Goal: Information Seeking & Learning: Learn about a topic

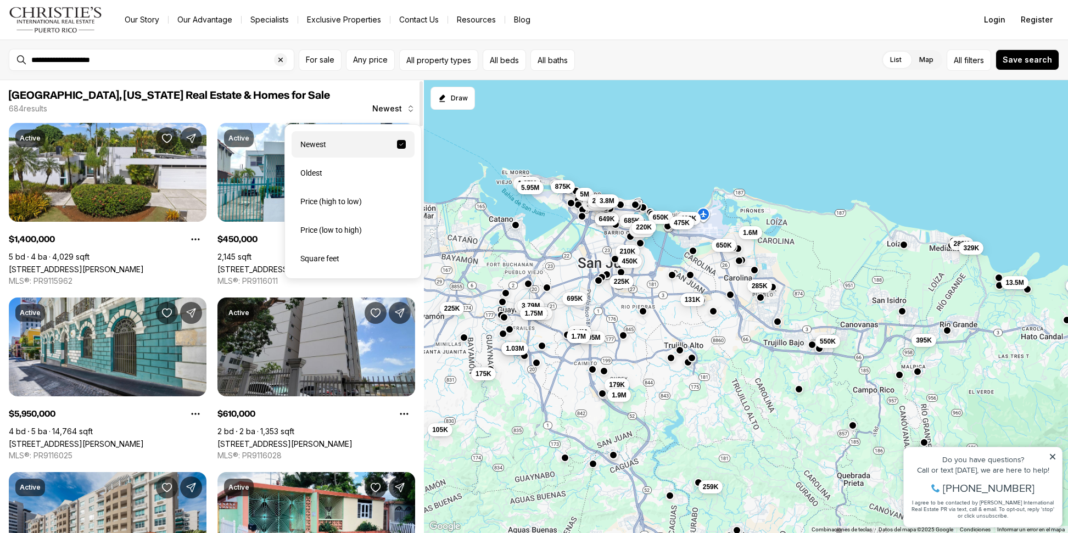
click at [407, 108] on icon "button" at bounding box center [410, 108] width 9 height 9
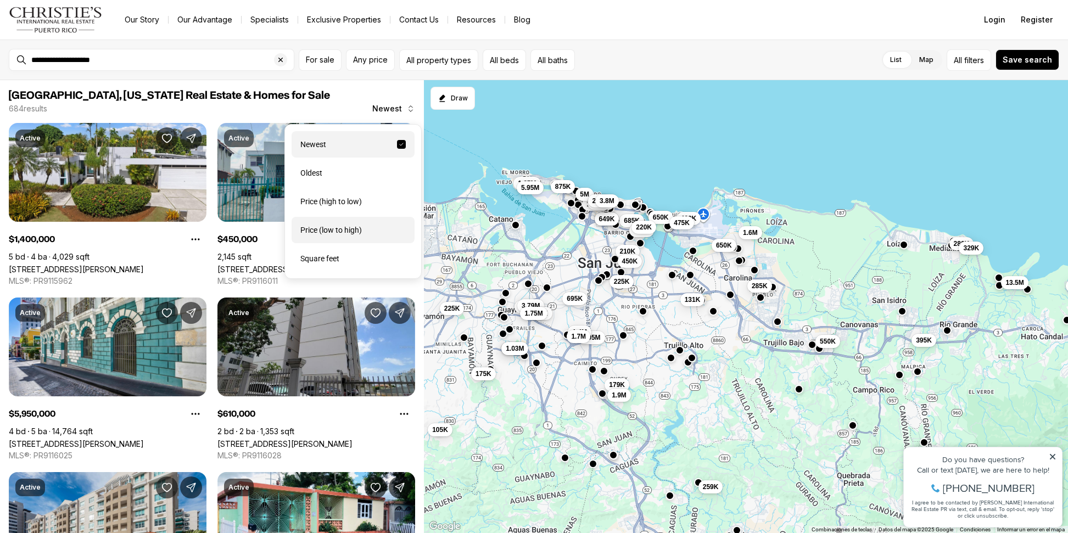
click at [348, 242] on div "Price (low to high)" at bounding box center [353, 230] width 123 height 26
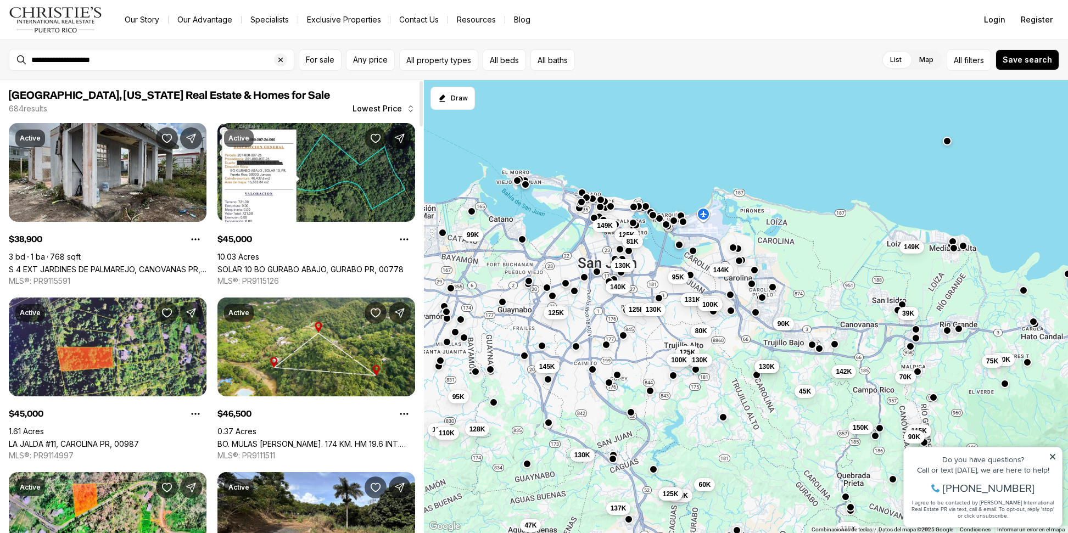
click at [139, 439] on link "LA JALDA #11, CAROLINA PR, 00987" at bounding box center [74, 443] width 130 height 9
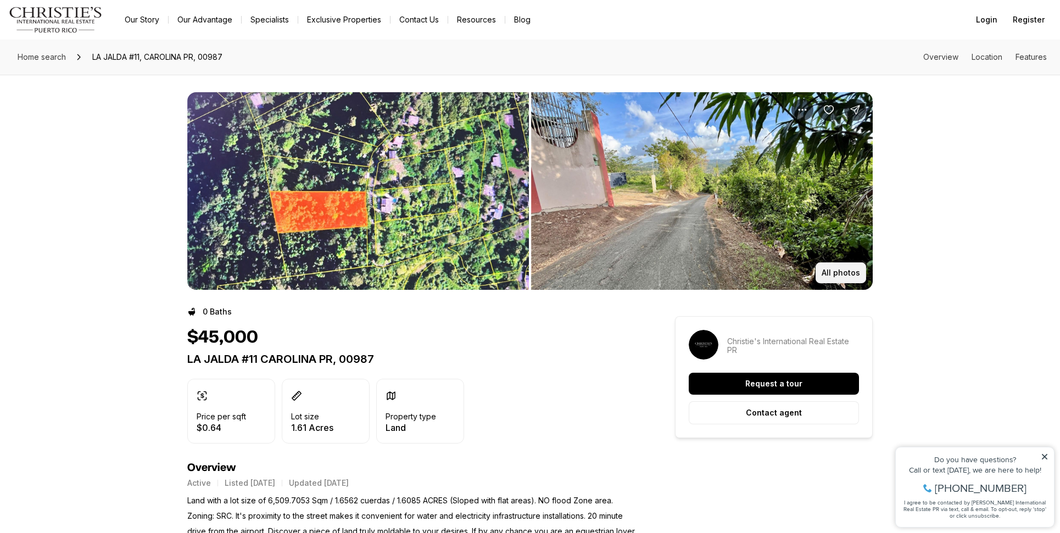
click at [849, 276] on p "All photos" at bounding box center [840, 273] width 38 height 9
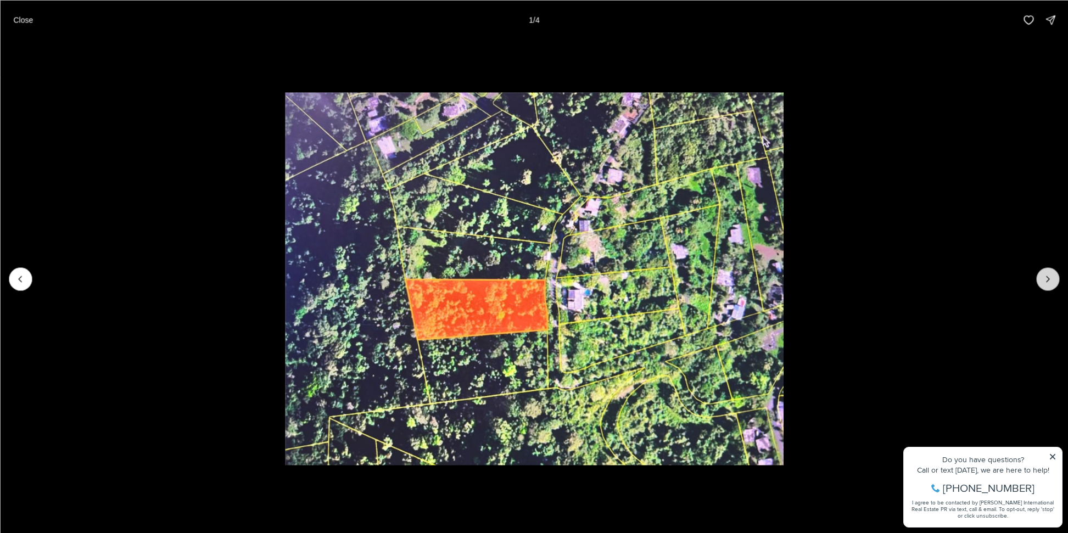
click at [1047, 277] on icon "Next slide" at bounding box center [1047, 278] width 11 height 11
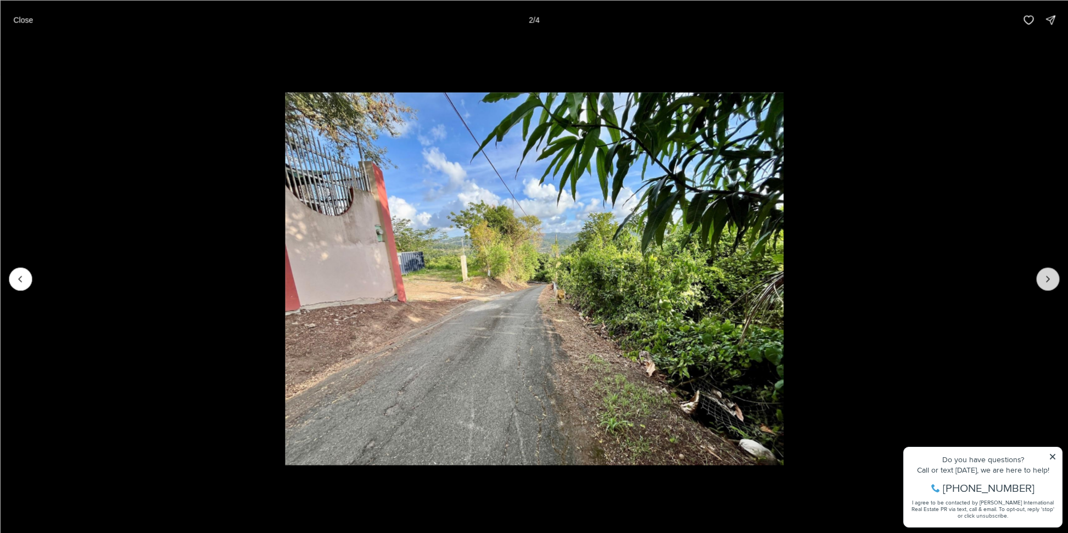
click at [1047, 278] on icon "Next slide" at bounding box center [1047, 278] width 11 height 11
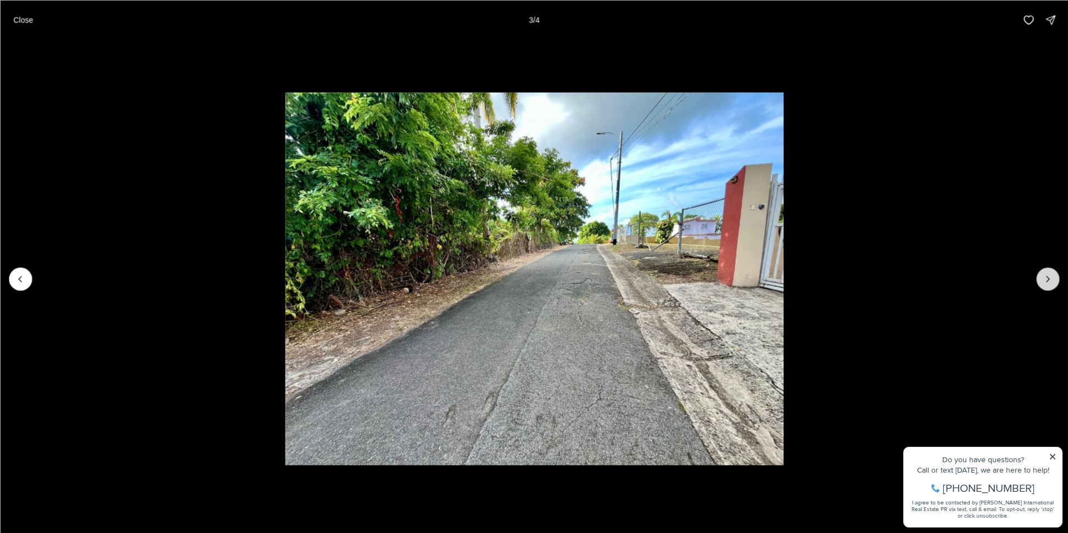
click at [1047, 278] on icon "Next slide" at bounding box center [1047, 278] width 11 height 11
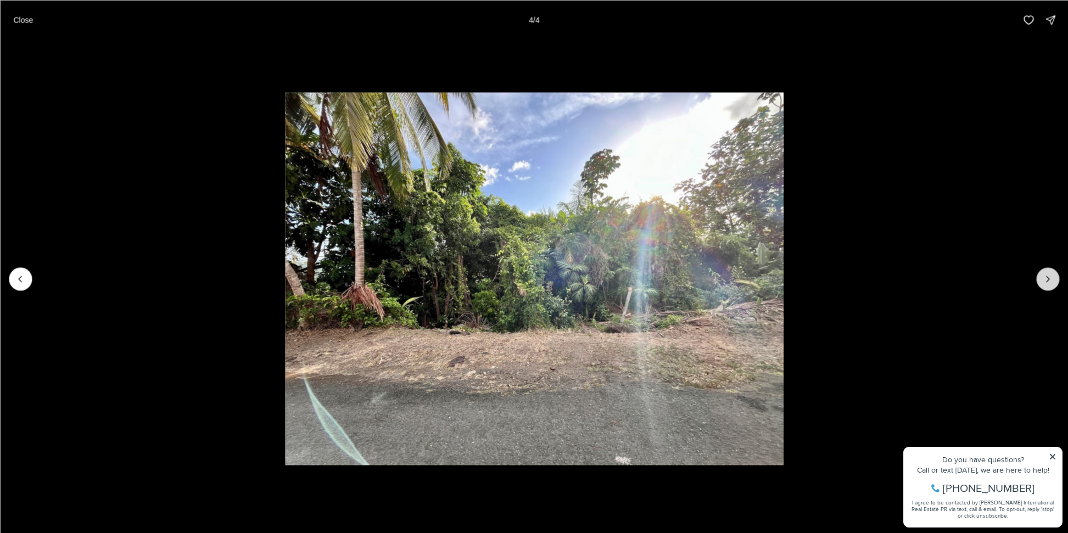
click at [1047, 278] on div at bounding box center [1047, 278] width 23 height 23
click at [1041, 282] on div at bounding box center [1047, 278] width 23 height 23
click at [1046, 279] on div at bounding box center [1047, 278] width 23 height 23
click at [1044, 281] on div at bounding box center [1047, 278] width 23 height 23
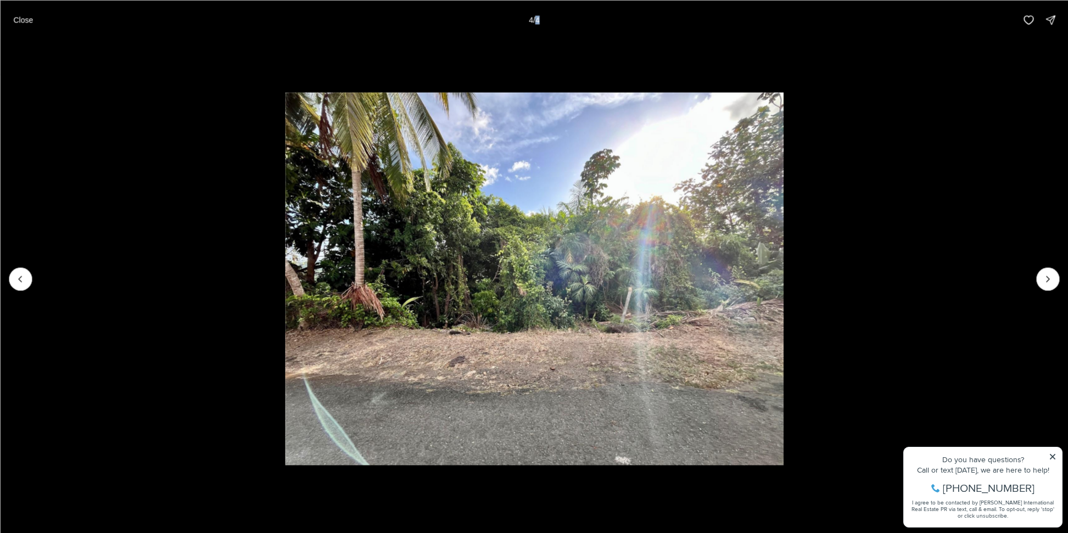
click at [1043, 279] on div at bounding box center [1047, 278] width 23 height 23
click at [1041, 278] on div at bounding box center [1047, 278] width 23 height 23
drag, startPoint x: 1041, startPoint y: 277, endPoint x: 997, endPoint y: 286, distance: 44.8
click at [1041, 277] on div at bounding box center [1047, 278] width 23 height 23
click at [25, 279] on icon "Previous slide" at bounding box center [20, 278] width 11 height 11
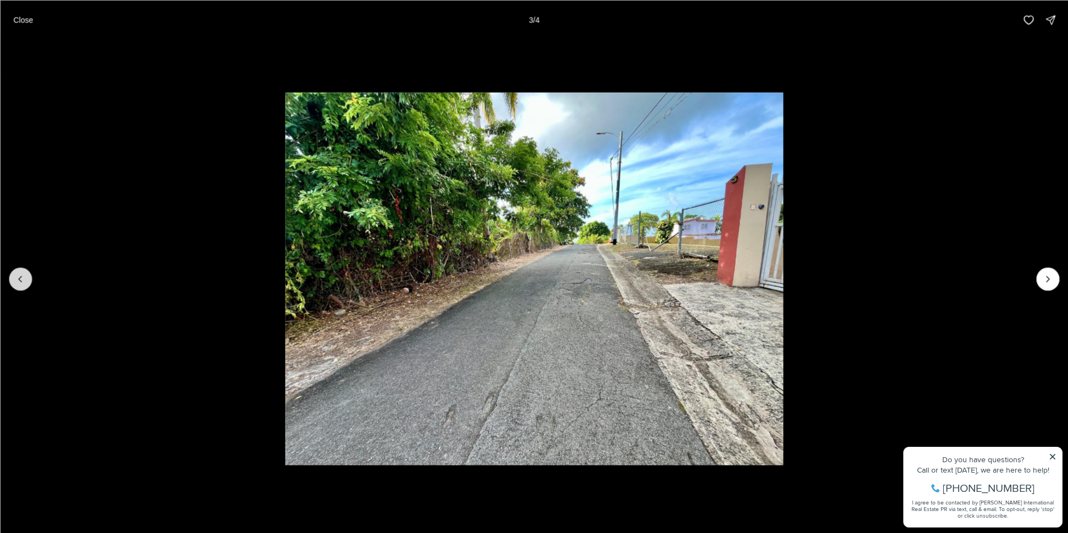
click at [25, 279] on icon "Previous slide" at bounding box center [20, 278] width 11 height 11
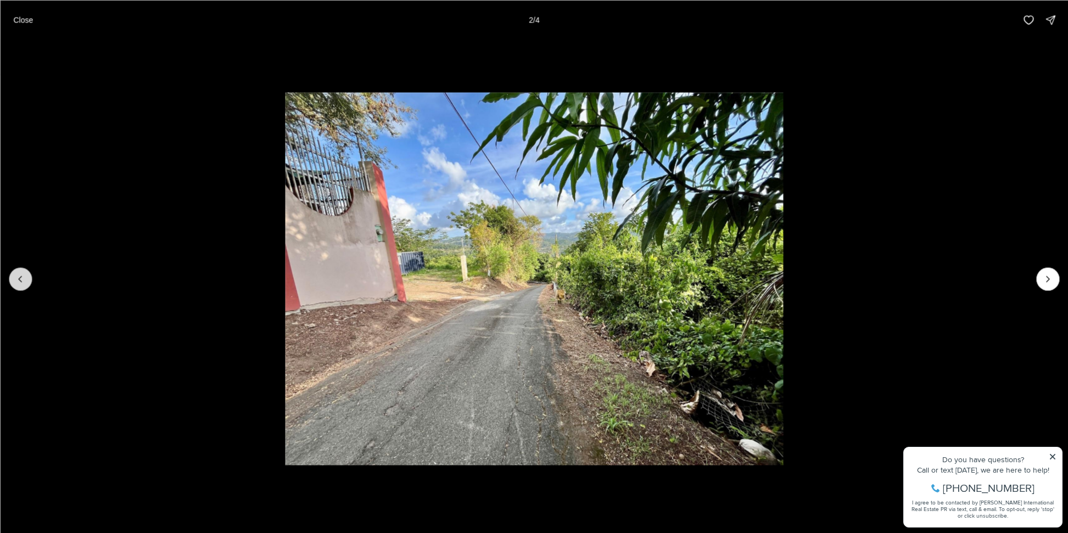
click at [26, 279] on icon "Previous slide" at bounding box center [20, 278] width 11 height 11
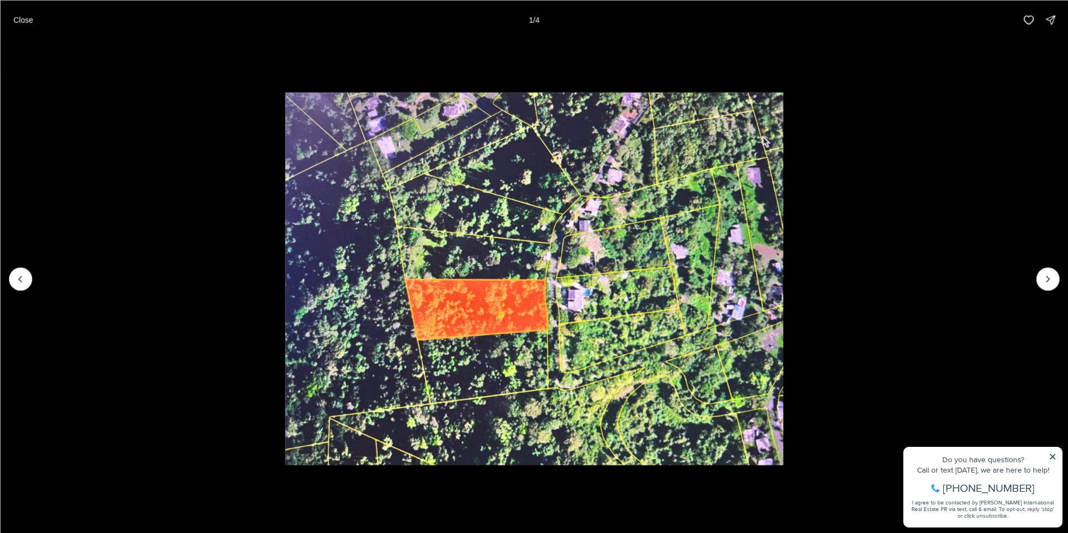
click at [26, 279] on div at bounding box center [20, 278] width 23 height 23
click at [1041, 279] on button "Next slide" at bounding box center [1047, 278] width 23 height 23
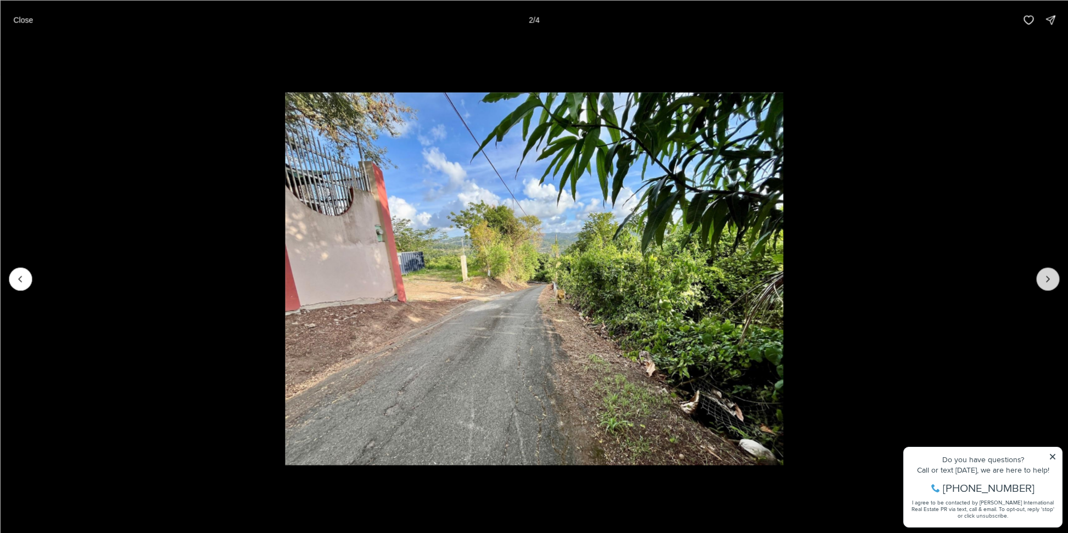
click at [1041, 279] on button "Next slide" at bounding box center [1047, 278] width 23 height 23
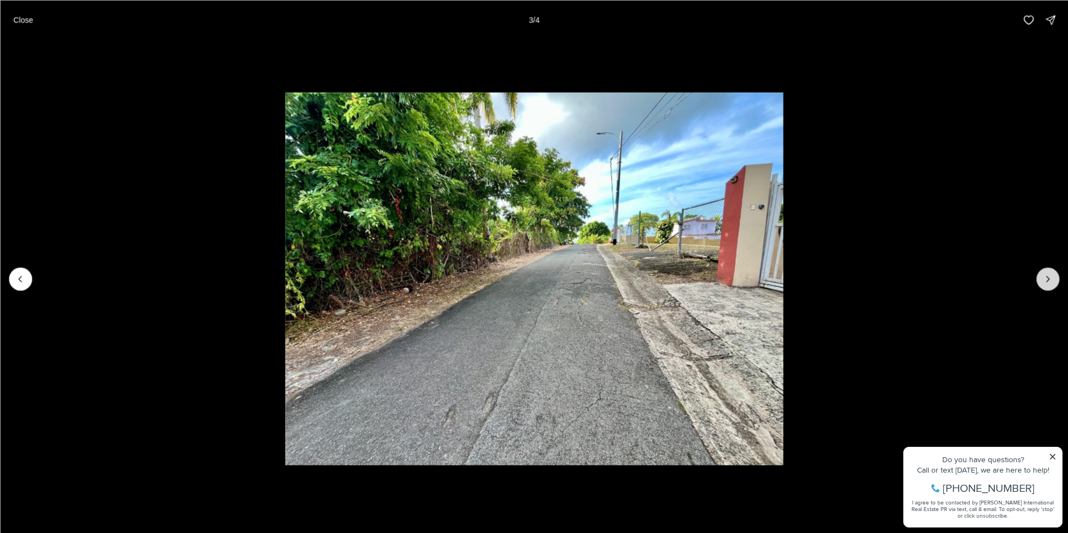
click at [1039, 280] on button "Next slide" at bounding box center [1047, 278] width 23 height 23
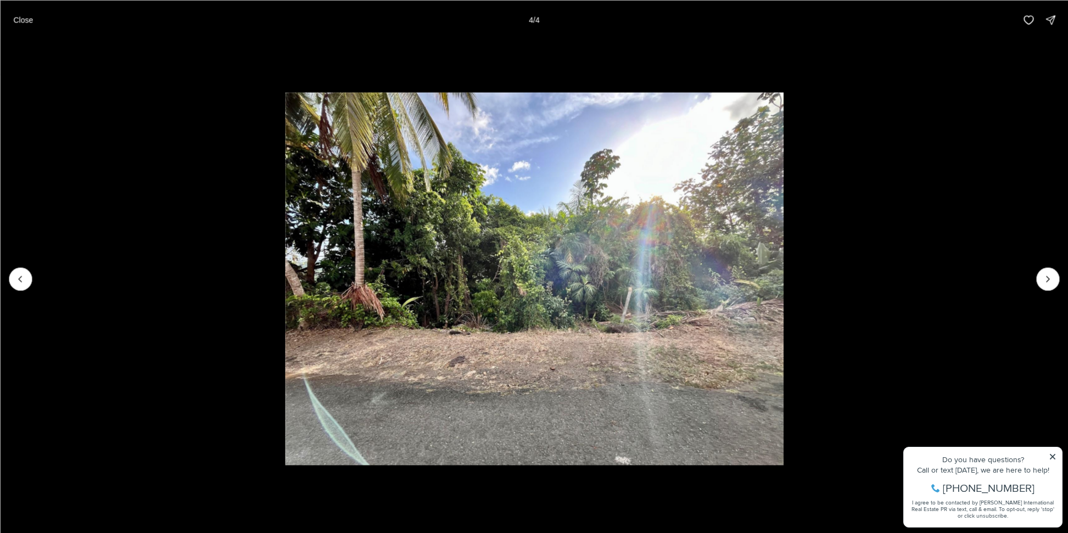
click at [1038, 281] on div at bounding box center [1047, 278] width 23 height 23
click at [19, 277] on icon "Previous slide" at bounding box center [20, 278] width 11 height 11
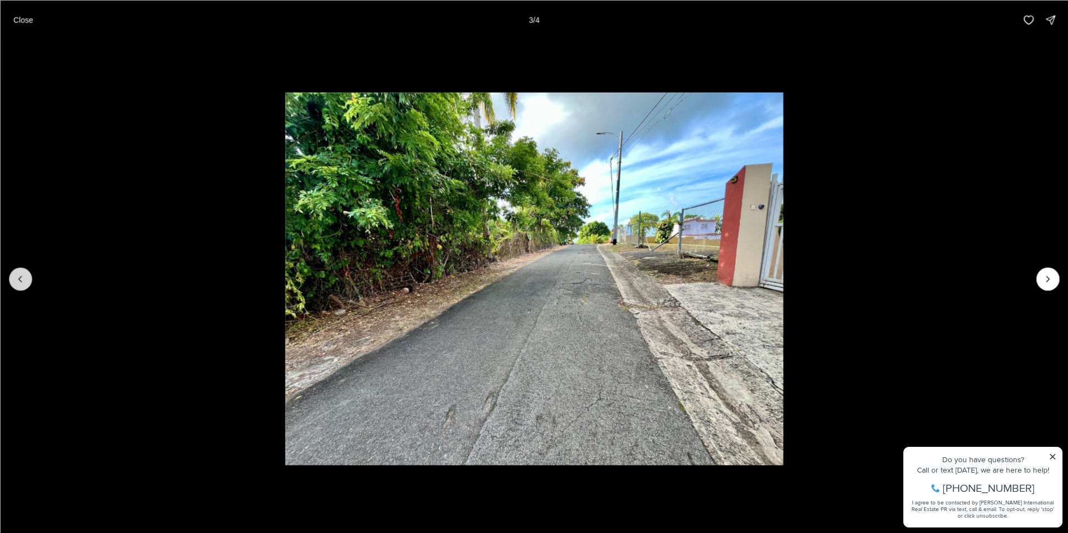
click at [19, 279] on icon "Previous slide" at bounding box center [20, 278] width 3 height 5
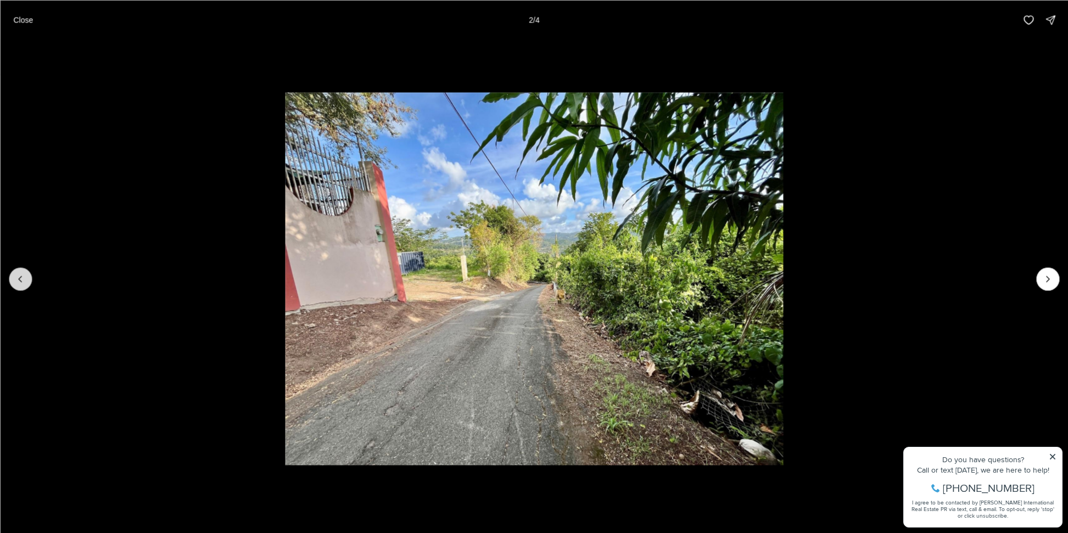
click at [19, 279] on icon "Previous slide" at bounding box center [20, 278] width 3 height 5
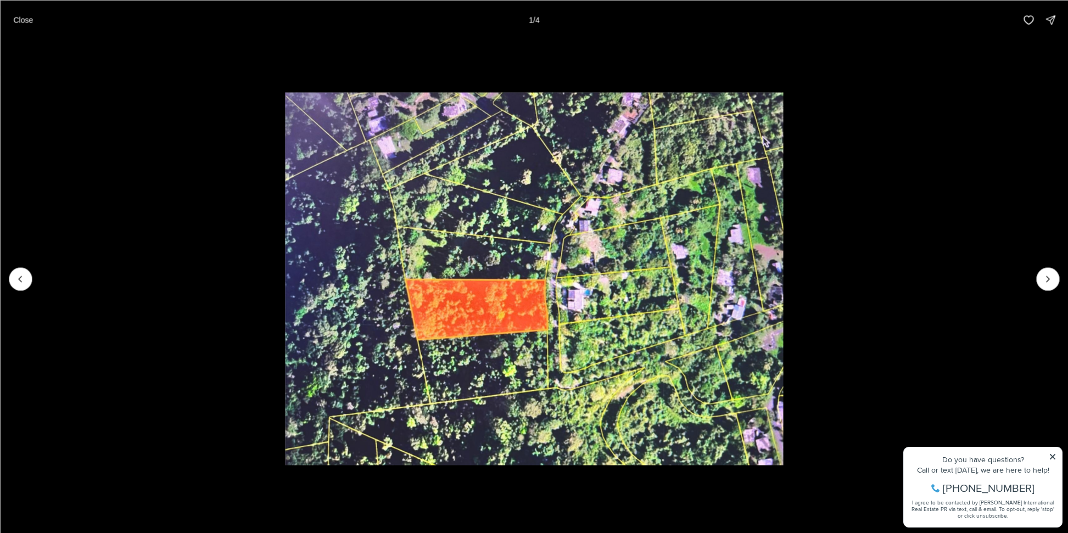
click at [20, 278] on div at bounding box center [20, 278] width 23 height 23
click at [1043, 281] on icon "Next slide" at bounding box center [1047, 278] width 11 height 11
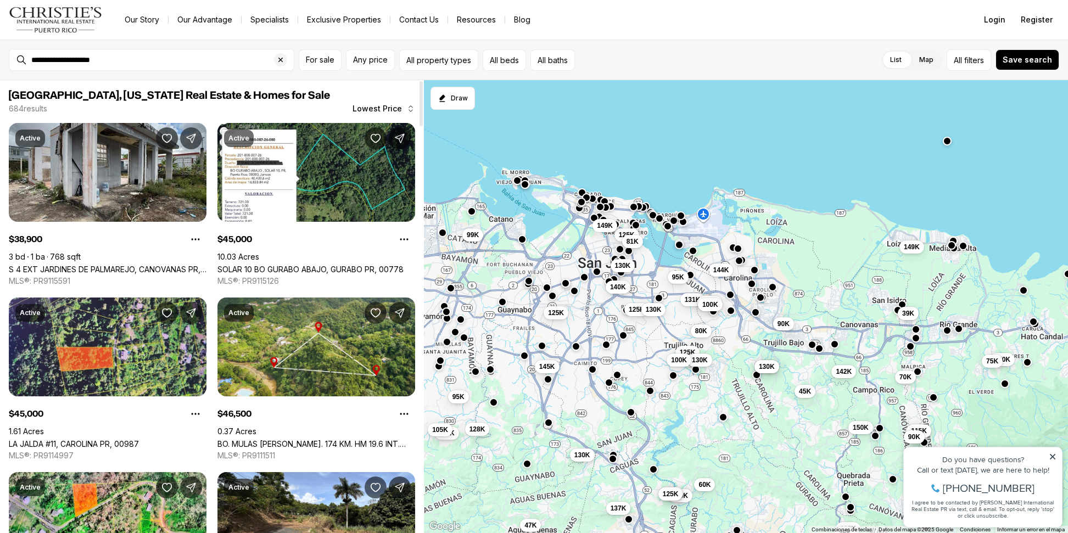
click at [116, 439] on link "LA JALDA #11, CAROLINA PR, 00987" at bounding box center [74, 443] width 130 height 9
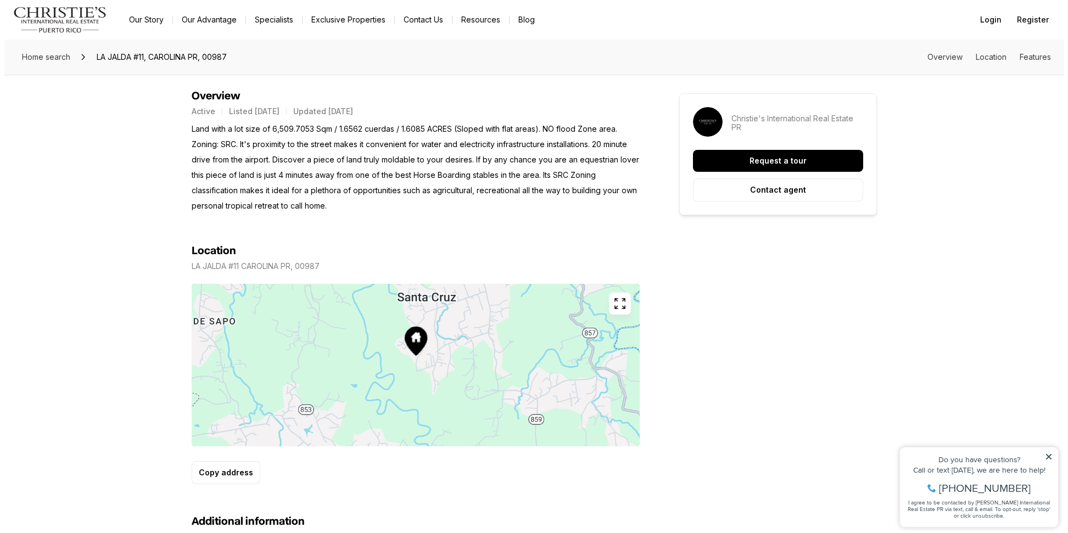
scroll to position [384, 0]
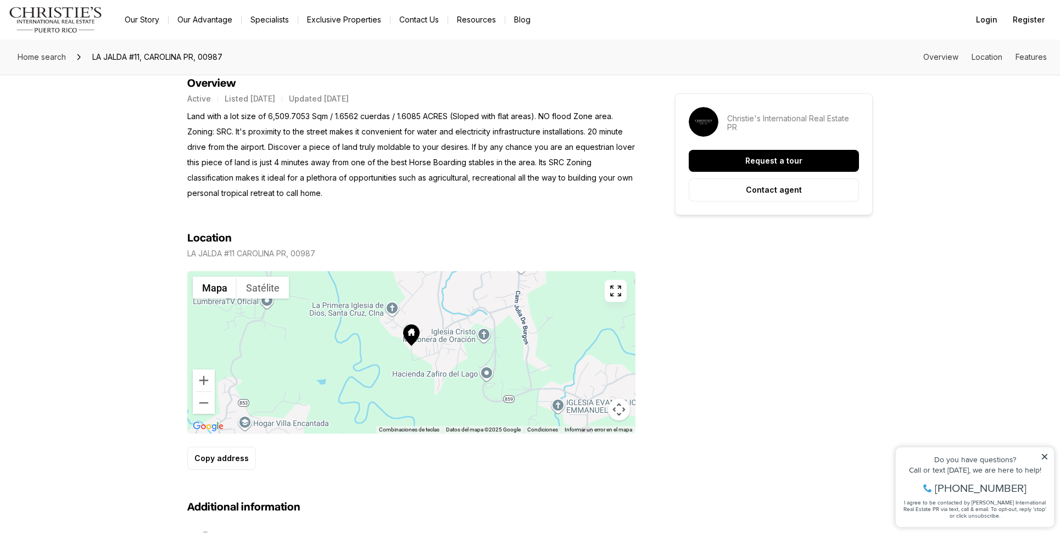
click at [617, 294] on icon "button" at bounding box center [615, 290] width 13 height 13
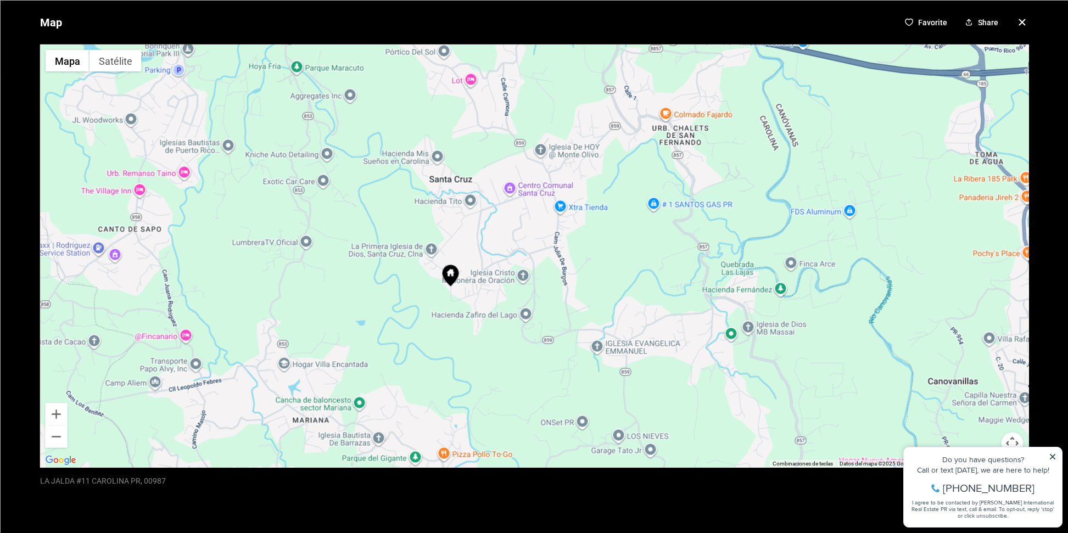
drag, startPoint x: 495, startPoint y: 269, endPoint x: 499, endPoint y: 419, distance: 150.5
click at [499, 416] on div at bounding box center [534, 255] width 989 height 423
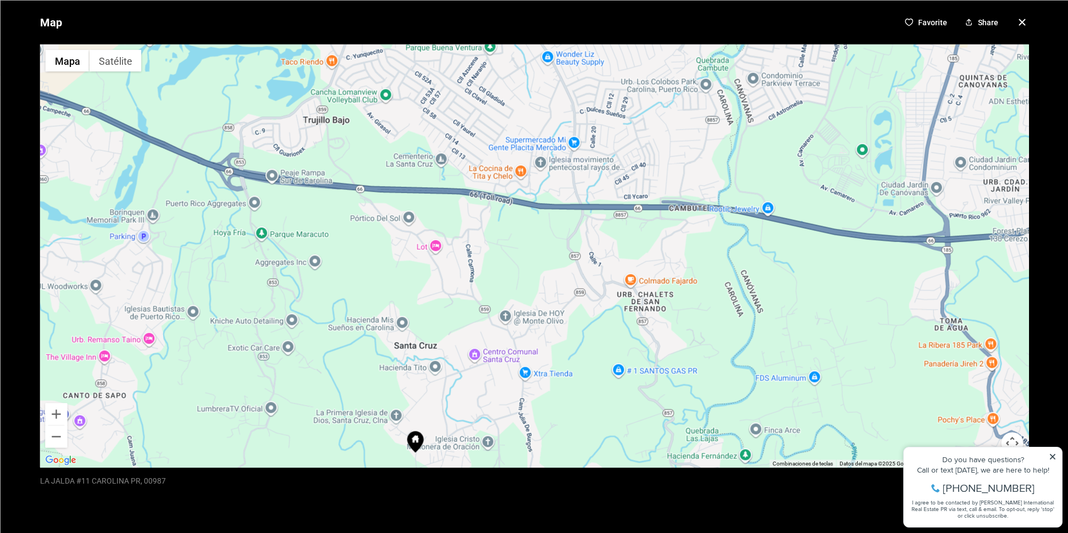
drag, startPoint x: 696, startPoint y: 223, endPoint x: 659, endPoint y: 366, distance: 147.4
click at [659, 366] on div at bounding box center [534, 255] width 989 height 423
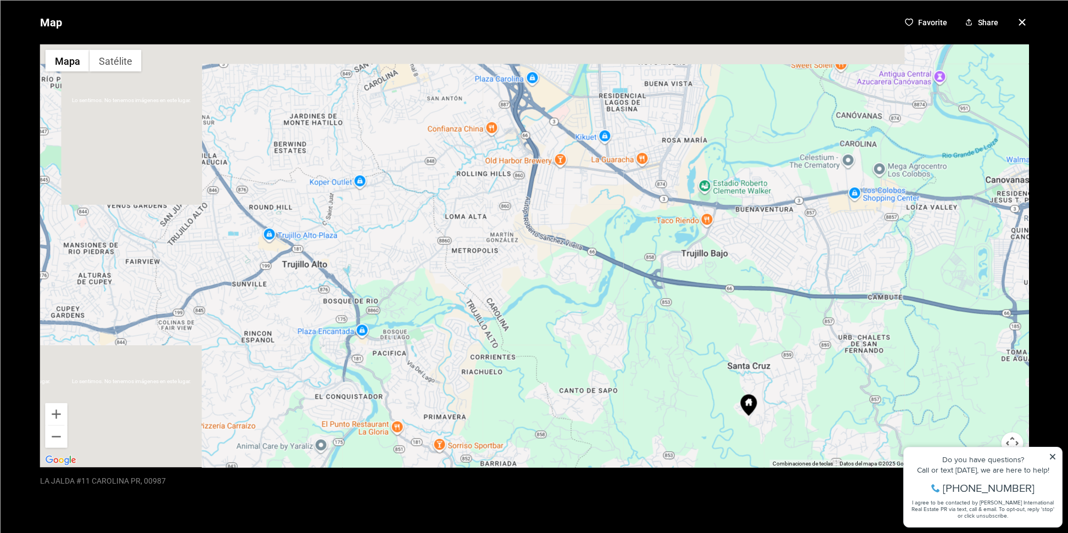
drag, startPoint x: 212, startPoint y: 243, endPoint x: 492, endPoint y: 288, distance: 283.0
click at [492, 288] on div at bounding box center [534, 255] width 989 height 423
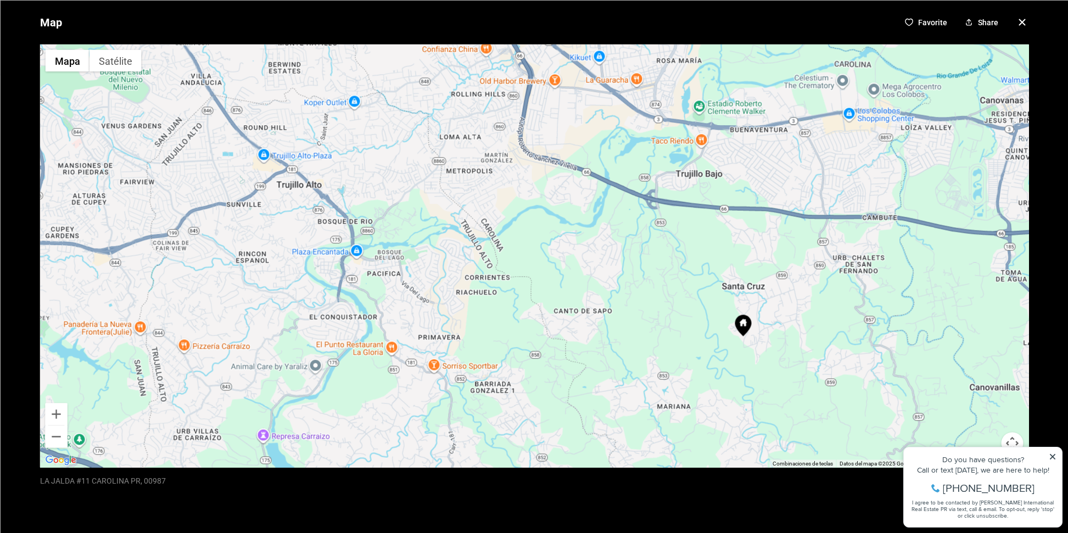
drag, startPoint x: 513, startPoint y: 325, endPoint x: 508, endPoint y: 248, distance: 77.6
click at [508, 248] on div at bounding box center [534, 255] width 989 height 423
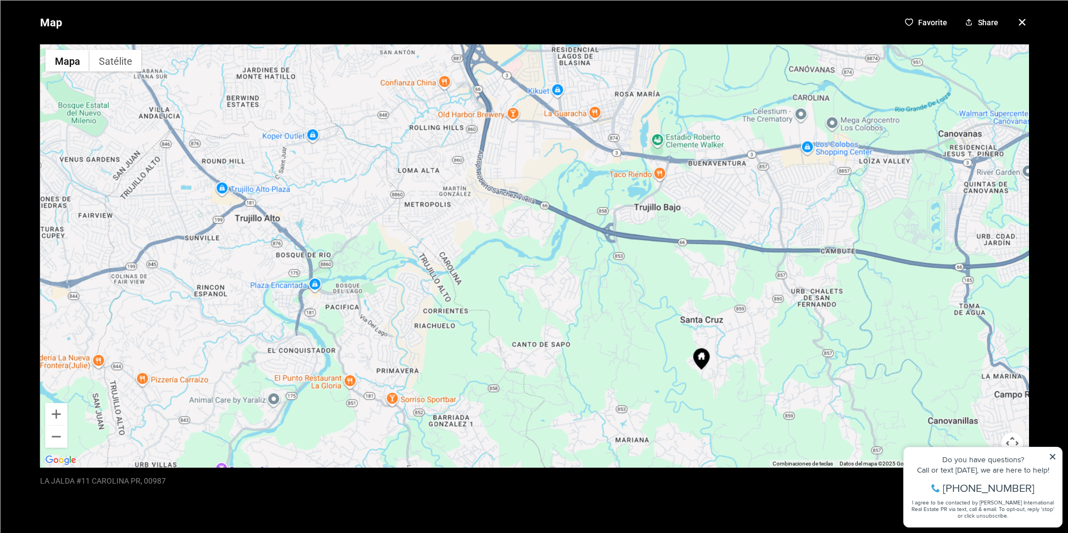
drag, startPoint x: 511, startPoint y: 219, endPoint x: 469, endPoint y: 252, distance: 53.9
click at [469, 252] on div at bounding box center [534, 255] width 989 height 423
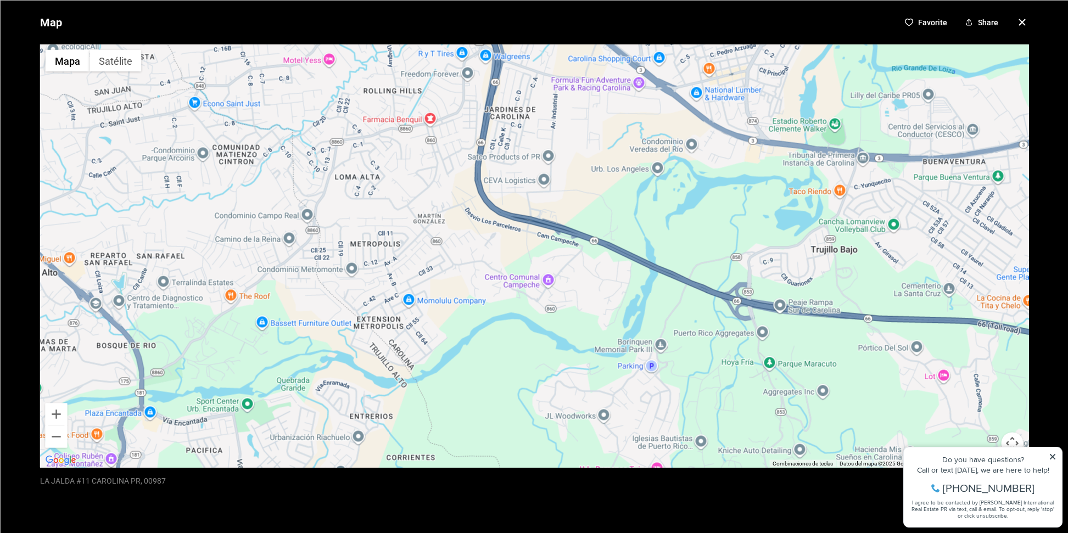
drag, startPoint x: 477, startPoint y: 234, endPoint x: 478, endPoint y: 305, distance: 71.4
click at [478, 305] on div at bounding box center [534, 255] width 989 height 423
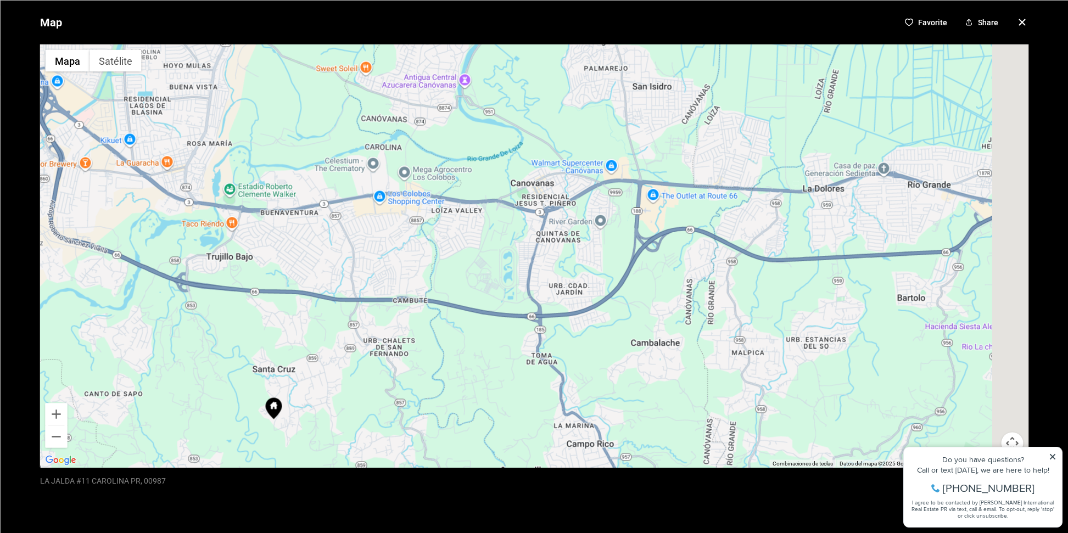
drag, startPoint x: 482, startPoint y: 181, endPoint x: 87, endPoint y: 188, distance: 395.4
click at [87, 188] on div at bounding box center [534, 255] width 989 height 423
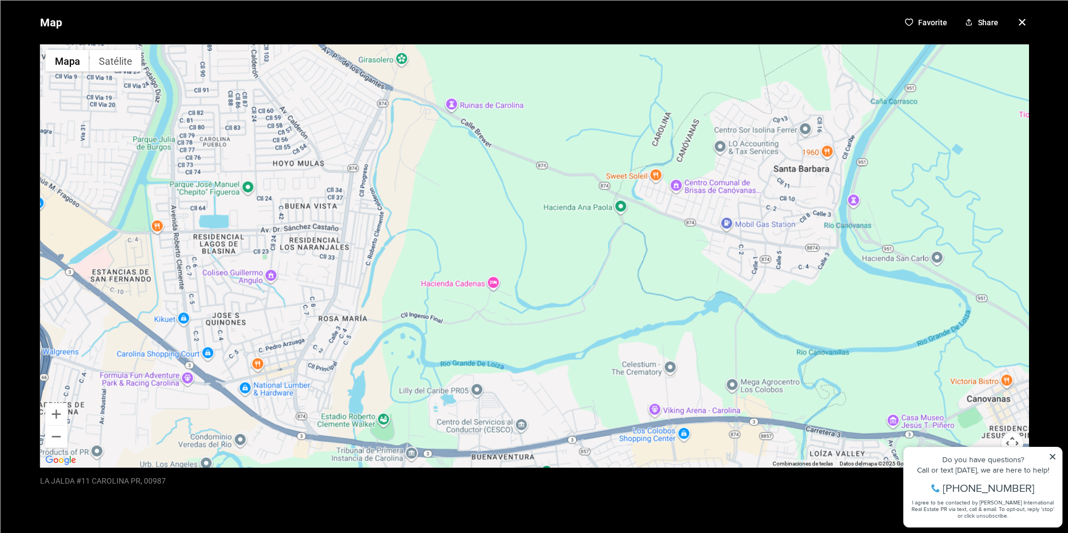
drag, startPoint x: 251, startPoint y: 185, endPoint x: 419, endPoint y: 388, distance: 263.2
click at [419, 388] on div at bounding box center [534, 255] width 989 height 423
drag, startPoint x: 449, startPoint y: 8, endPoint x: 402, endPoint y: 135, distance: 135.2
click at [425, 69] on div "Map Favorite Share ← Mover a la izquierda → Mover a la derecha ↑ Mover hacia ar…" at bounding box center [534, 266] width 1068 height 533
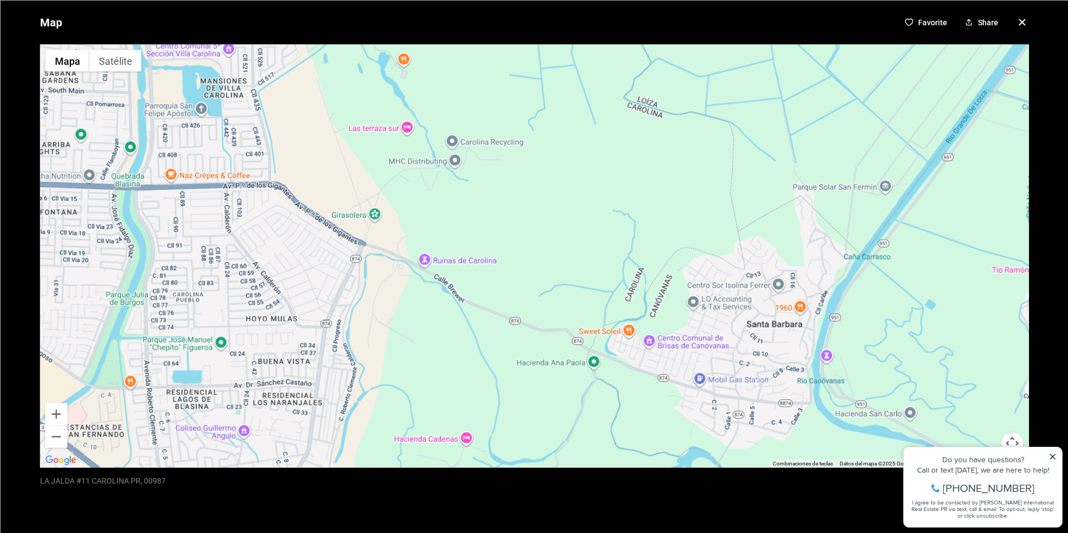
drag, startPoint x: 398, startPoint y: 147, endPoint x: 371, endPoint y: 304, distance: 158.7
click at [371, 304] on div at bounding box center [534, 255] width 989 height 423
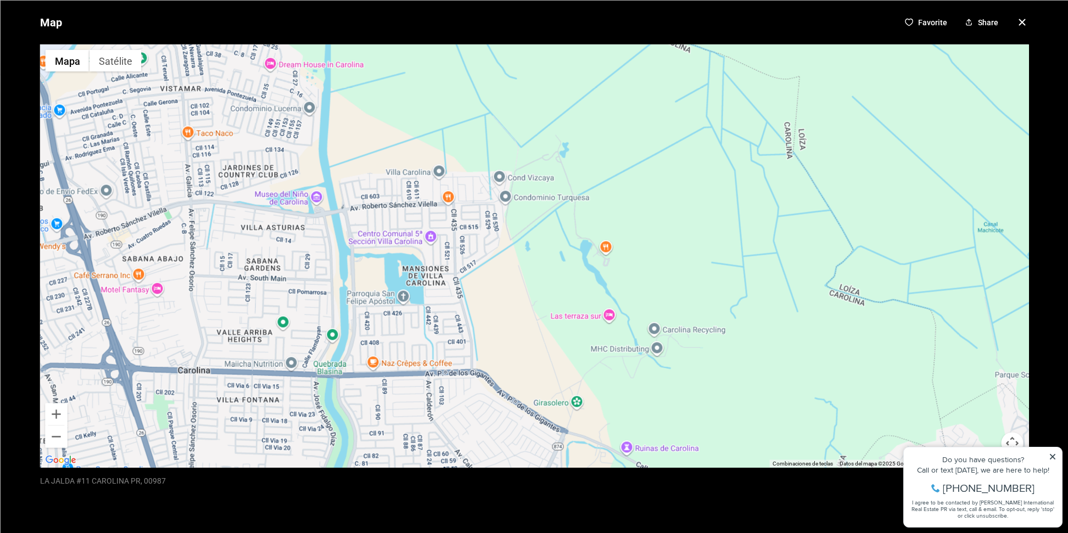
drag, startPoint x: 250, startPoint y: 258, endPoint x: 452, endPoint y: 446, distance: 277.0
click at [452, 446] on div at bounding box center [534, 255] width 989 height 423
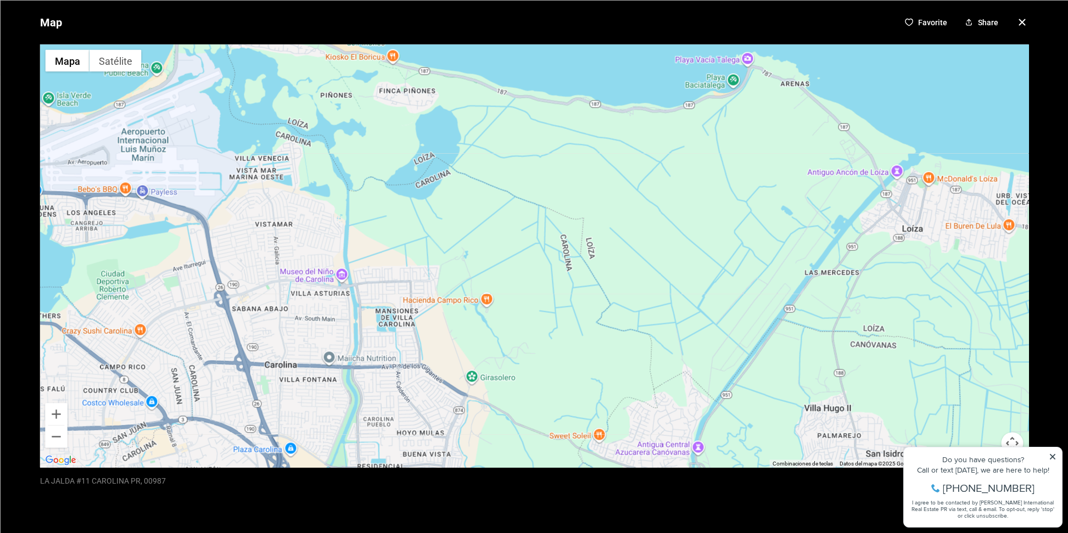
drag, startPoint x: 390, startPoint y: 203, endPoint x: 355, endPoint y: 288, distance: 92.1
click at [355, 287] on div at bounding box center [534, 255] width 989 height 423
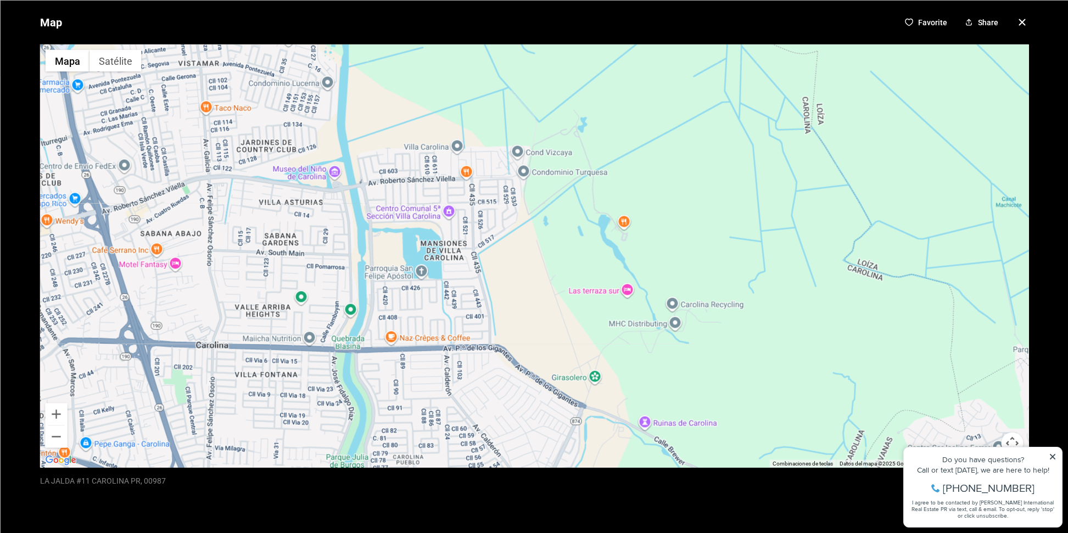
drag, startPoint x: 366, startPoint y: 300, endPoint x: 395, endPoint y: 172, distance: 131.7
click at [395, 172] on div at bounding box center [534, 255] width 989 height 423
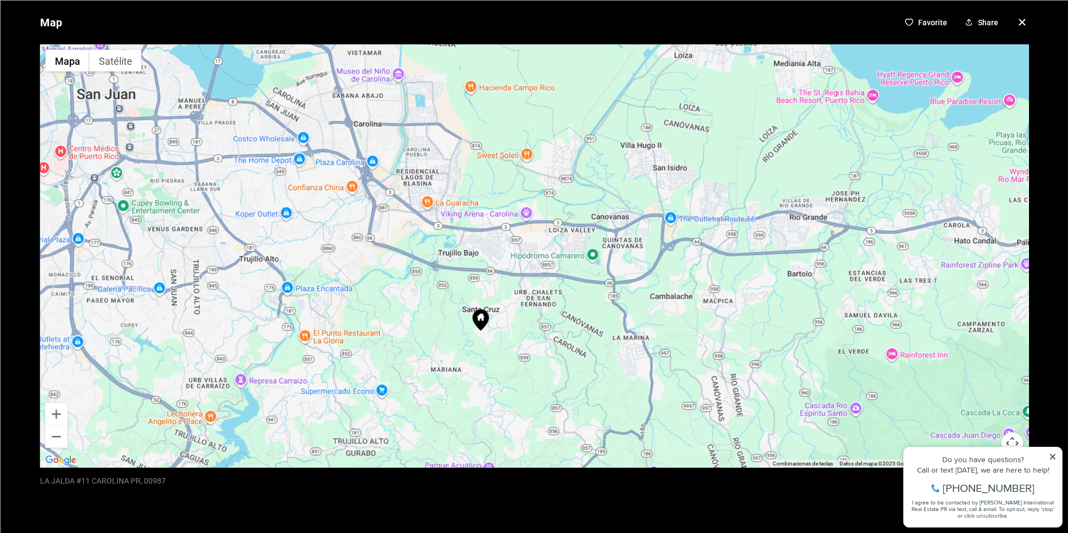
drag, startPoint x: 278, startPoint y: 117, endPoint x: 282, endPoint y: 36, distance: 81.4
click at [282, 36] on div "Map Favorite Share ← Mover a la izquierda → Mover a la derecha ↑ Mover hacia ar…" at bounding box center [534, 266] width 1068 height 533
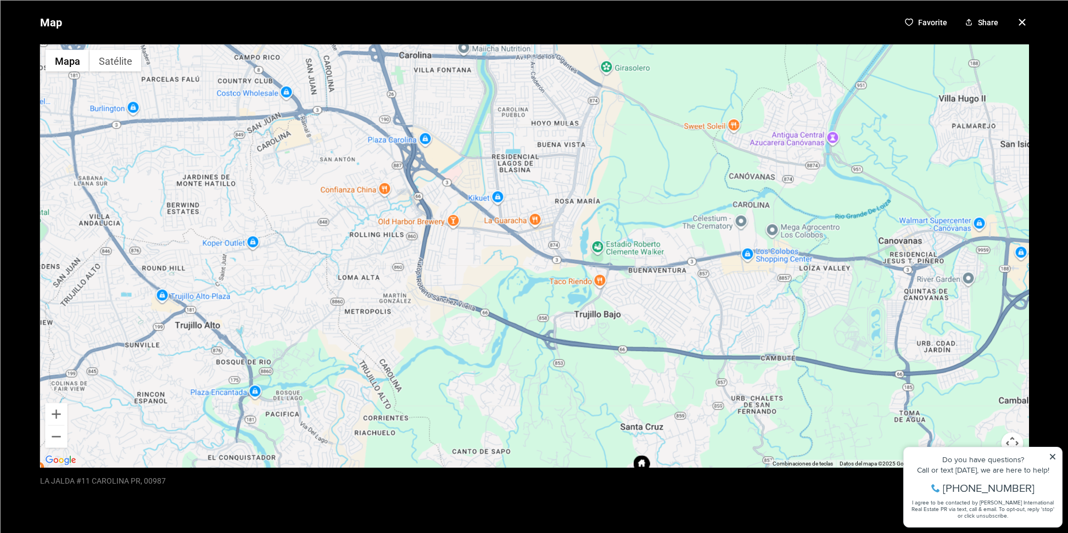
drag, startPoint x: 321, startPoint y: 220, endPoint x: 304, endPoint y: 300, distance: 82.5
click at [304, 300] on div at bounding box center [534, 255] width 989 height 423
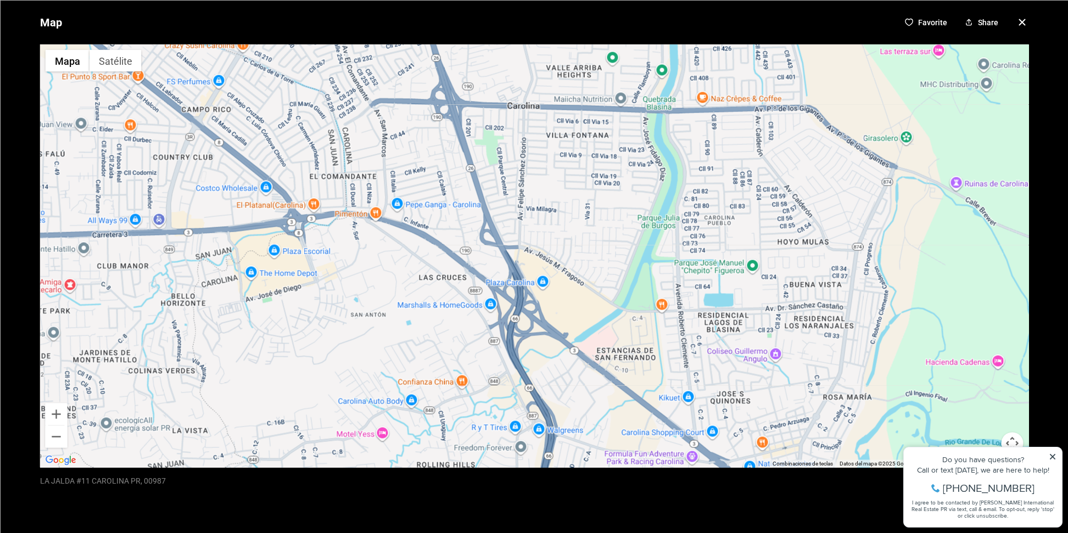
drag, startPoint x: 328, startPoint y: 175, endPoint x: 342, endPoint y: 457, distance: 282.6
click at [342, 457] on div at bounding box center [534, 255] width 989 height 423
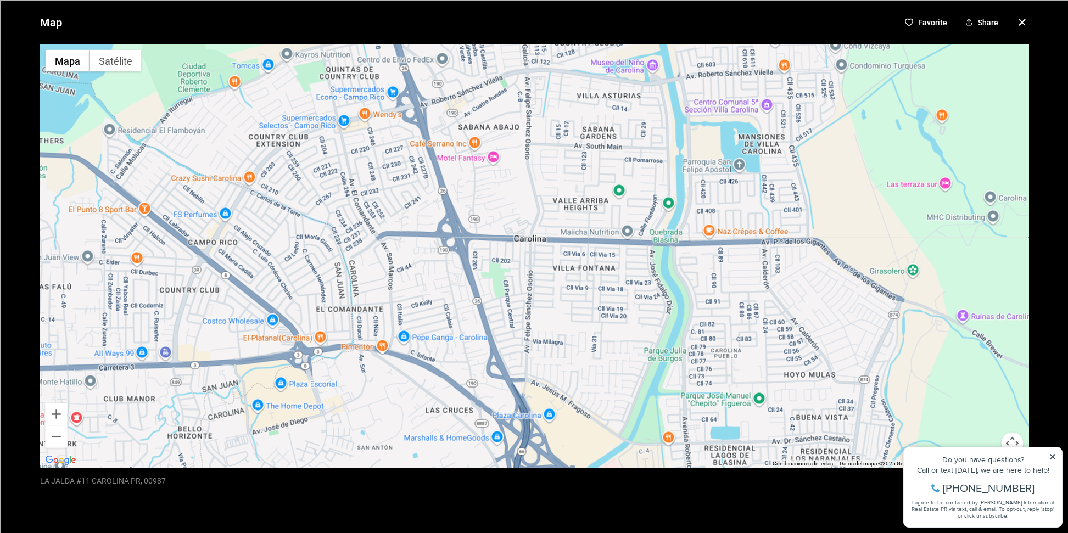
drag, startPoint x: 406, startPoint y: 311, endPoint x: 414, endPoint y: 445, distance: 134.2
click at [414, 445] on div at bounding box center [534, 255] width 989 height 423
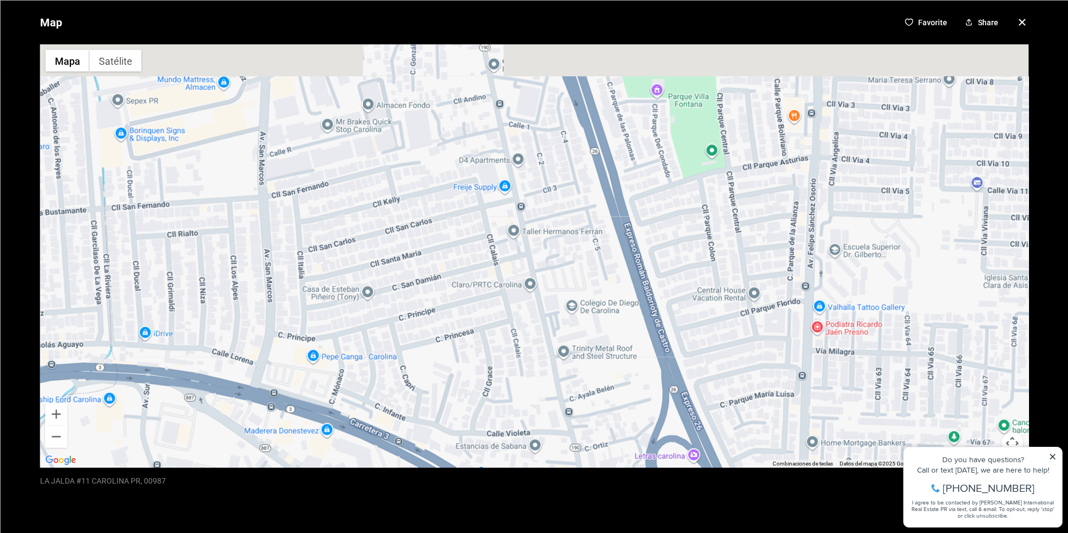
drag, startPoint x: 521, startPoint y: 276, endPoint x: 511, endPoint y: 389, distance: 113.5
click at [511, 389] on div at bounding box center [534, 255] width 989 height 423
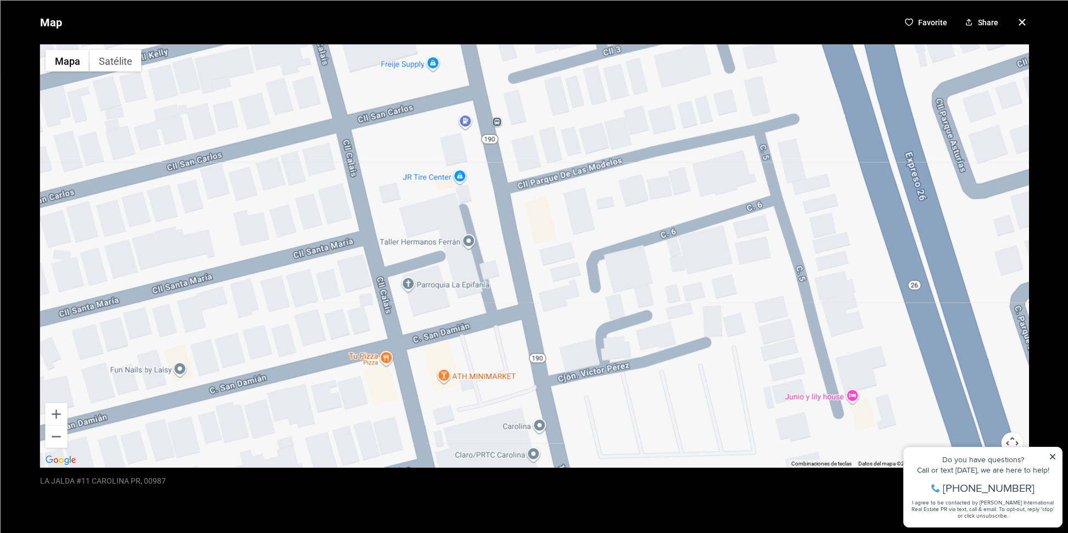
drag, startPoint x: 555, startPoint y: 150, endPoint x: 549, endPoint y: 310, distance: 160.5
click at [549, 310] on div at bounding box center [534, 255] width 989 height 423
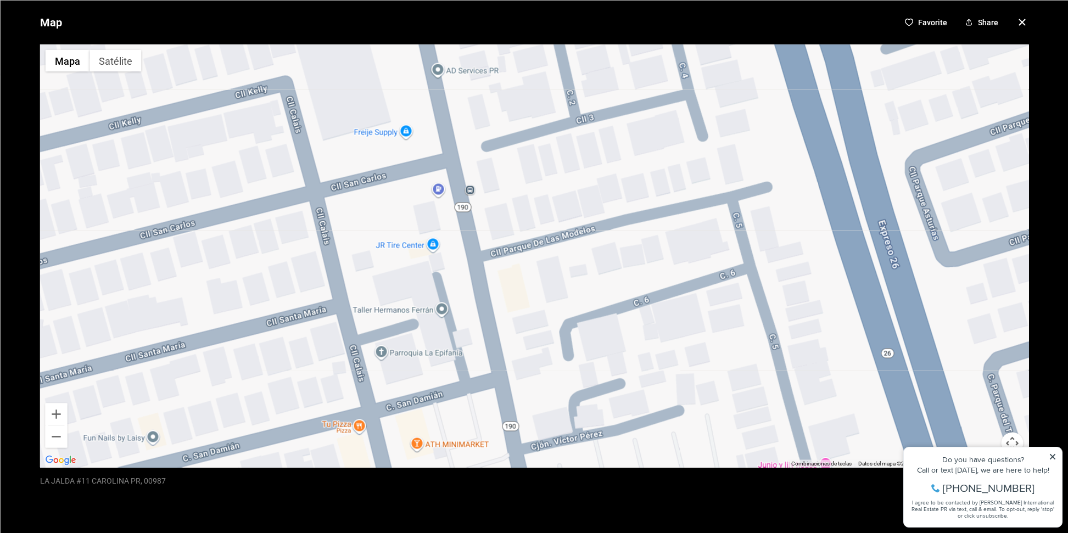
drag, startPoint x: 584, startPoint y: 244, endPoint x: 556, endPoint y: 320, distance: 81.3
click at [555, 319] on div at bounding box center [534, 255] width 989 height 423
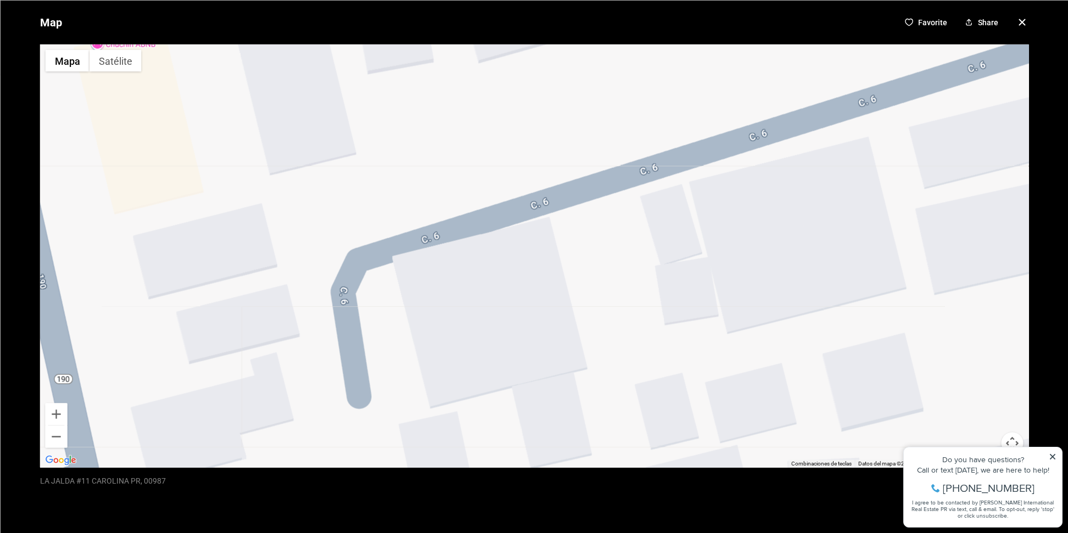
drag, startPoint x: 480, startPoint y: 326, endPoint x: 500, endPoint y: 398, distance: 74.2
click at [495, 404] on div at bounding box center [534, 255] width 989 height 423
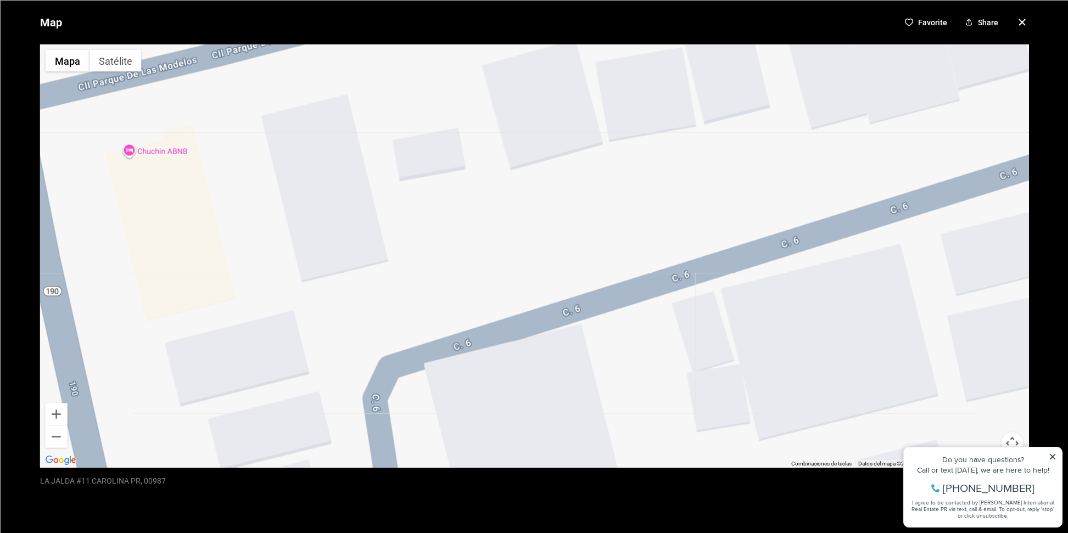
drag, startPoint x: 521, startPoint y: 242, endPoint x: 542, endPoint y: 330, distance: 91.0
click at [541, 330] on div at bounding box center [534, 255] width 989 height 423
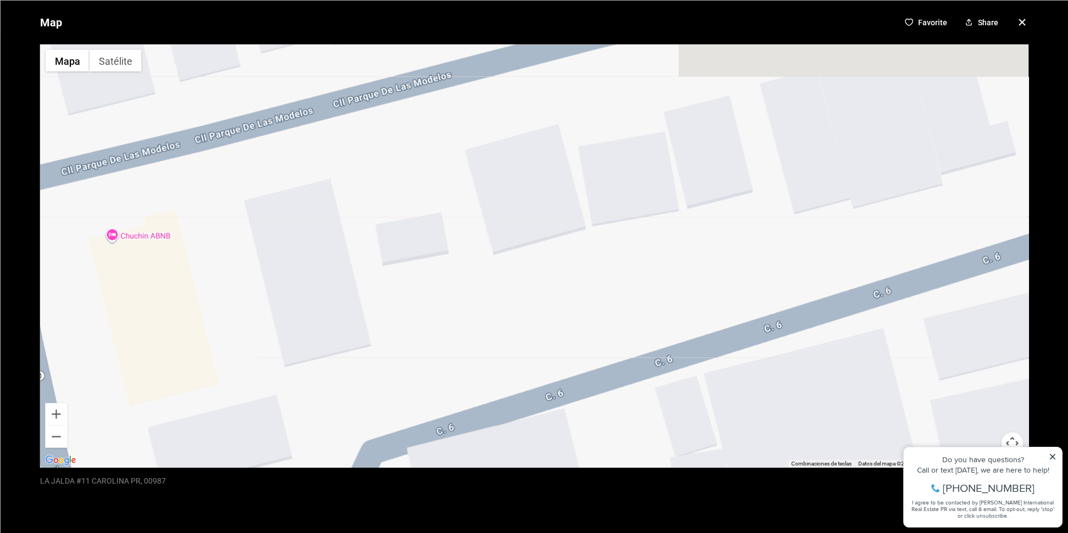
drag, startPoint x: 516, startPoint y: 205, endPoint x: 569, endPoint y: 400, distance: 202.2
click at [569, 400] on div at bounding box center [534, 255] width 989 height 423
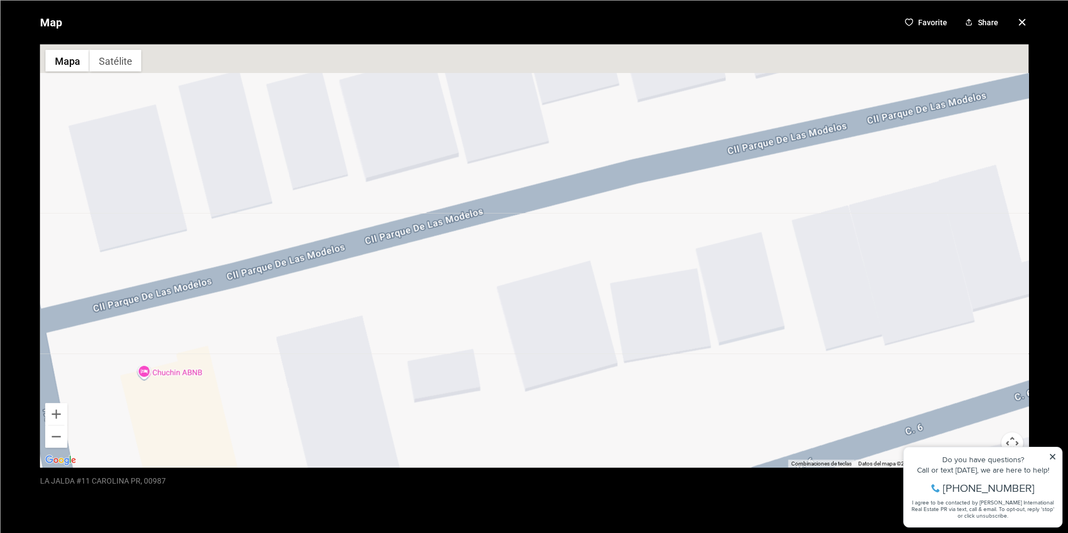
drag, startPoint x: 525, startPoint y: 234, endPoint x: 586, endPoint y: 424, distance: 199.5
click at [586, 424] on div at bounding box center [534, 255] width 989 height 423
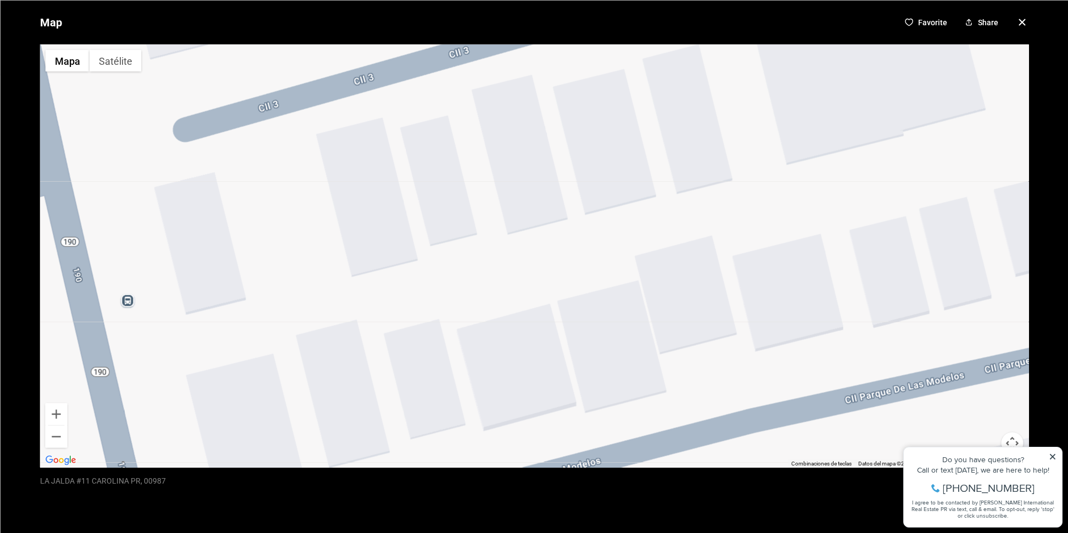
drag, startPoint x: 541, startPoint y: 286, endPoint x: 634, endPoint y: 453, distance: 191.5
click at [634, 463] on div at bounding box center [534, 255] width 989 height 423
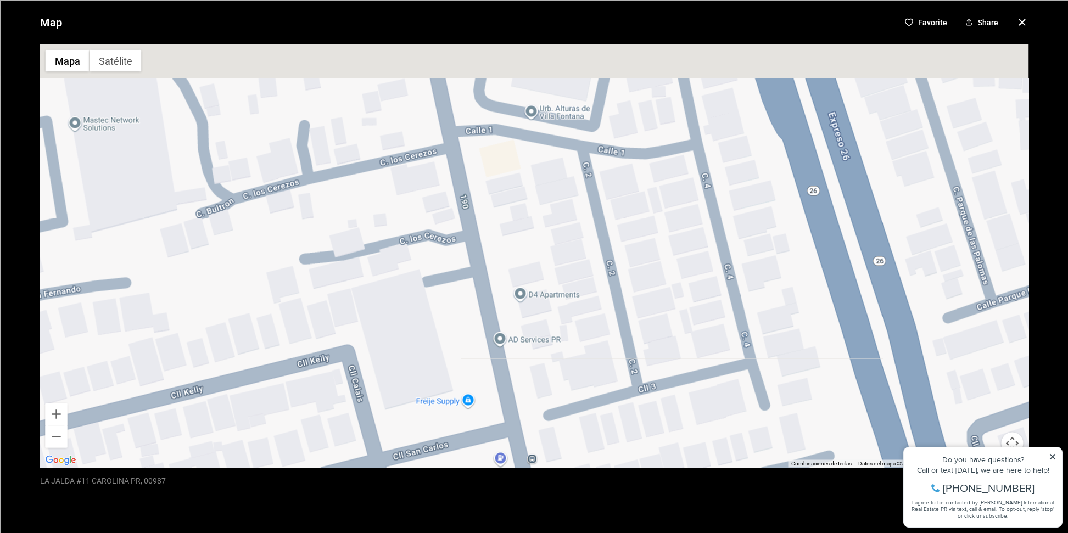
drag, startPoint x: 595, startPoint y: 269, endPoint x: 618, endPoint y: 399, distance: 132.2
click at [618, 399] on div at bounding box center [534, 255] width 989 height 423
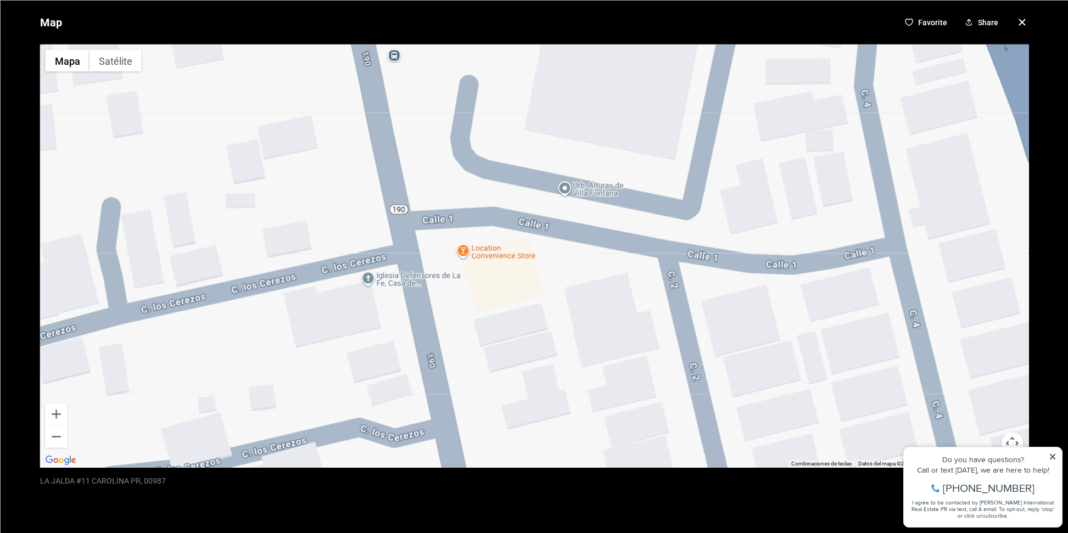
drag, startPoint x: 501, startPoint y: 197, endPoint x: 606, endPoint y: 463, distance: 286.0
click at [606, 463] on div at bounding box center [534, 255] width 989 height 423
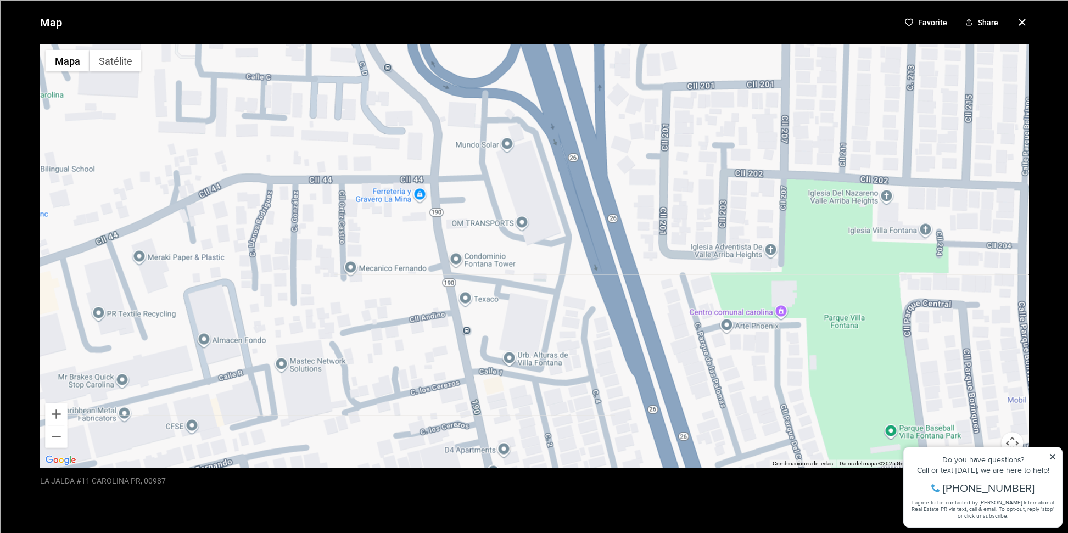
drag, startPoint x: 608, startPoint y: 277, endPoint x: 523, endPoint y: 350, distance: 112.6
click at [523, 350] on div at bounding box center [534, 255] width 989 height 423
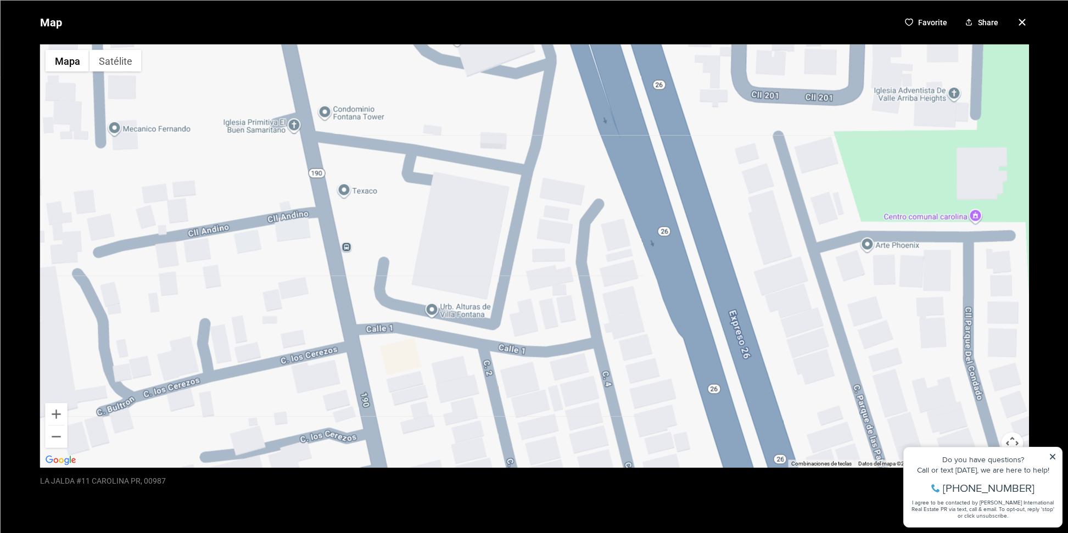
drag, startPoint x: 484, startPoint y: 330, endPoint x: 449, endPoint y: 238, distance: 98.0
click at [449, 238] on div at bounding box center [534, 255] width 989 height 423
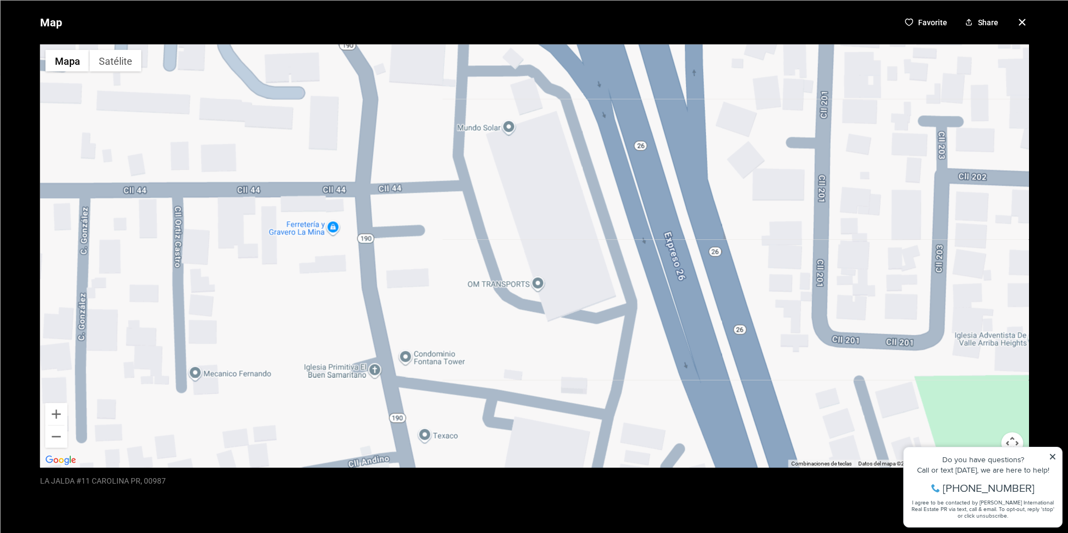
drag, startPoint x: 500, startPoint y: 239, endPoint x: 589, endPoint y: 502, distance: 277.6
click at [589, 502] on div "Map Favorite Share ← Mover a la izquierda → Mover a la derecha ↑ Mover hacia ar…" at bounding box center [534, 266] width 1068 height 533
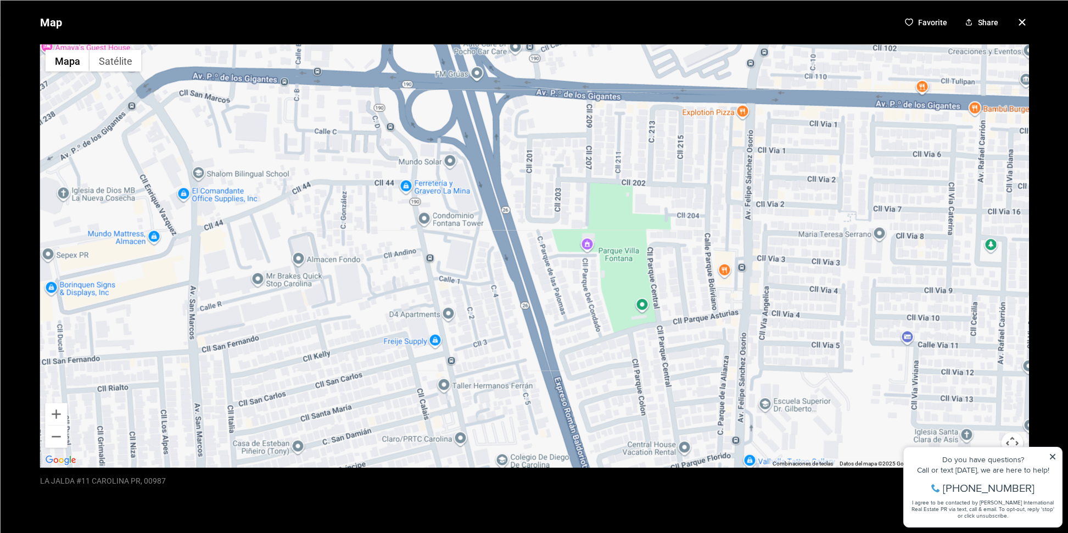
drag, startPoint x: 523, startPoint y: 339, endPoint x: 463, endPoint y: 246, distance: 110.6
click at [463, 246] on div at bounding box center [534, 255] width 989 height 423
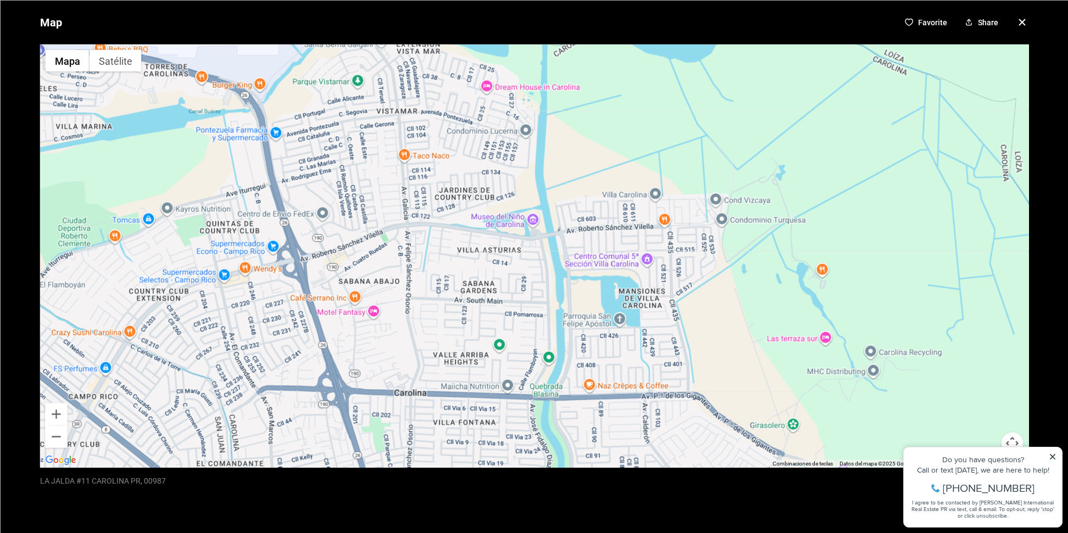
drag, startPoint x: 432, startPoint y: 282, endPoint x: 454, endPoint y: 378, distance: 98.4
click at [454, 378] on div at bounding box center [534, 255] width 989 height 423
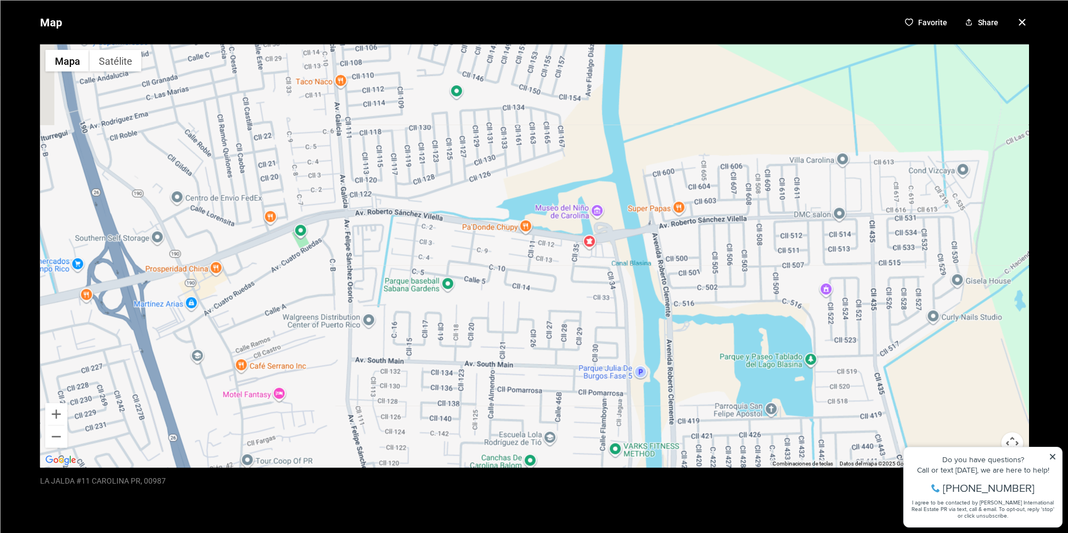
drag, startPoint x: 450, startPoint y: 298, endPoint x: 441, endPoint y: 424, distance: 126.6
click at [441, 424] on div at bounding box center [534, 255] width 989 height 423
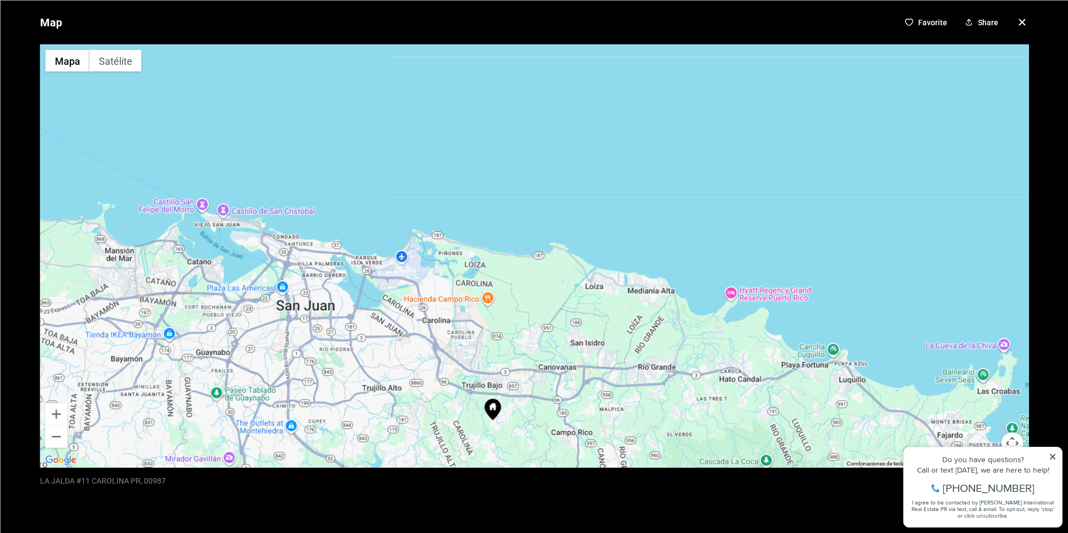
drag, startPoint x: 405, startPoint y: 423, endPoint x: 434, endPoint y: 318, distance: 108.8
click at [434, 318] on div at bounding box center [534, 255] width 989 height 423
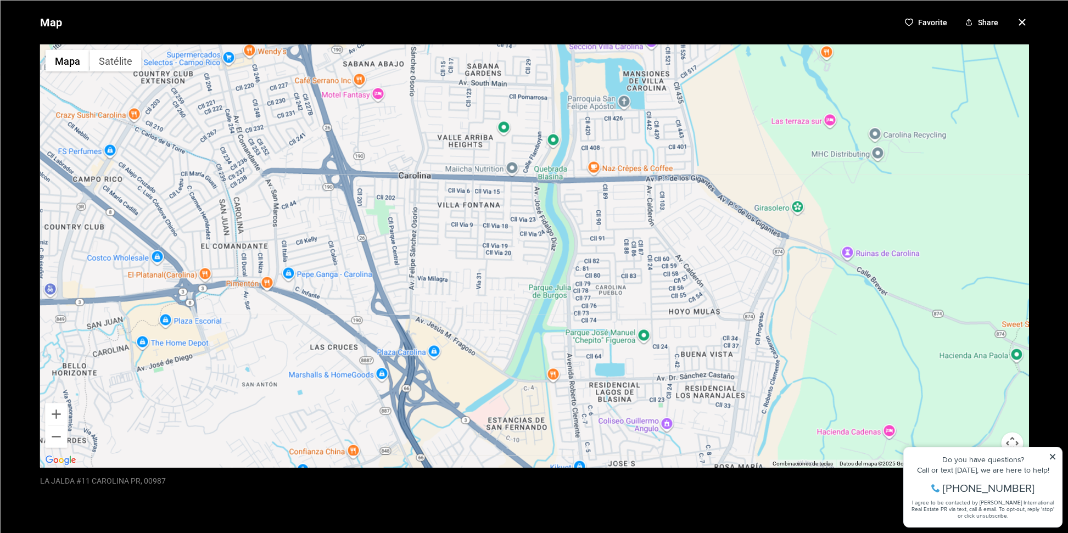
click at [417, 387] on div at bounding box center [534, 255] width 989 height 423
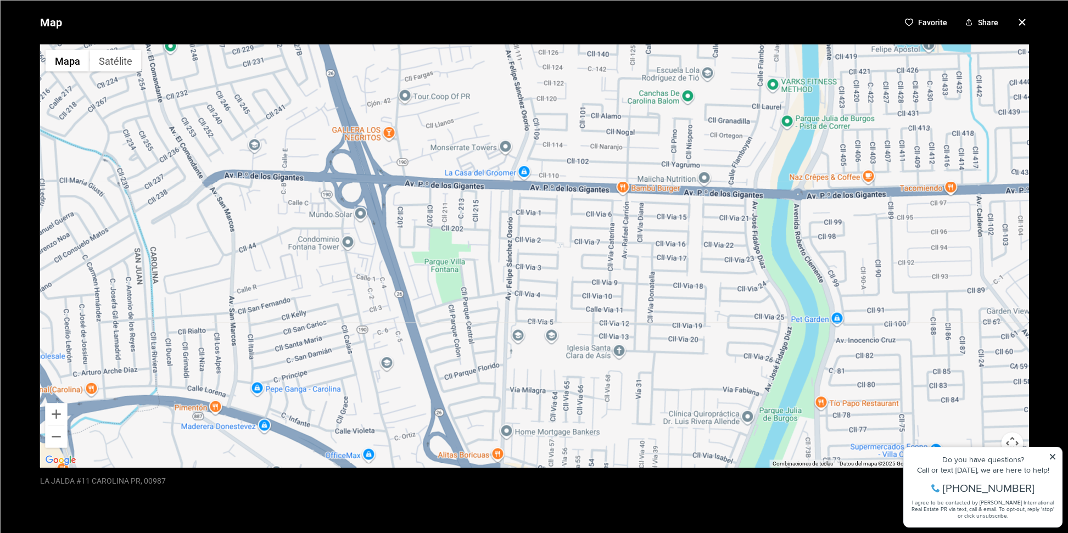
drag, startPoint x: 343, startPoint y: 254, endPoint x: 393, endPoint y: 428, distance: 180.9
click at [393, 428] on div at bounding box center [534, 255] width 989 height 423
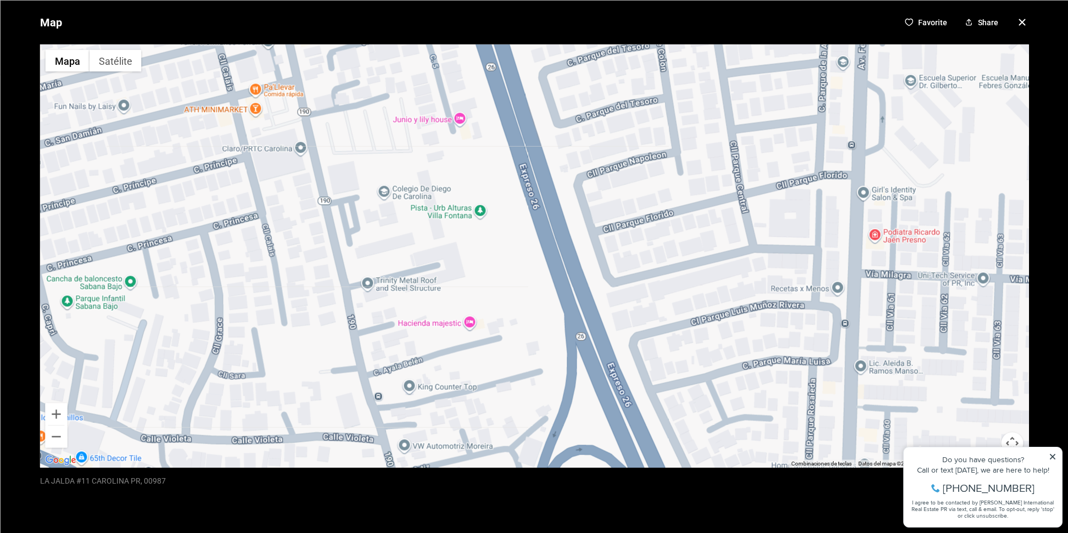
drag, startPoint x: 390, startPoint y: 342, endPoint x: 387, endPoint y: 163, distance: 178.5
click at [387, 155] on div at bounding box center [534, 255] width 989 height 423
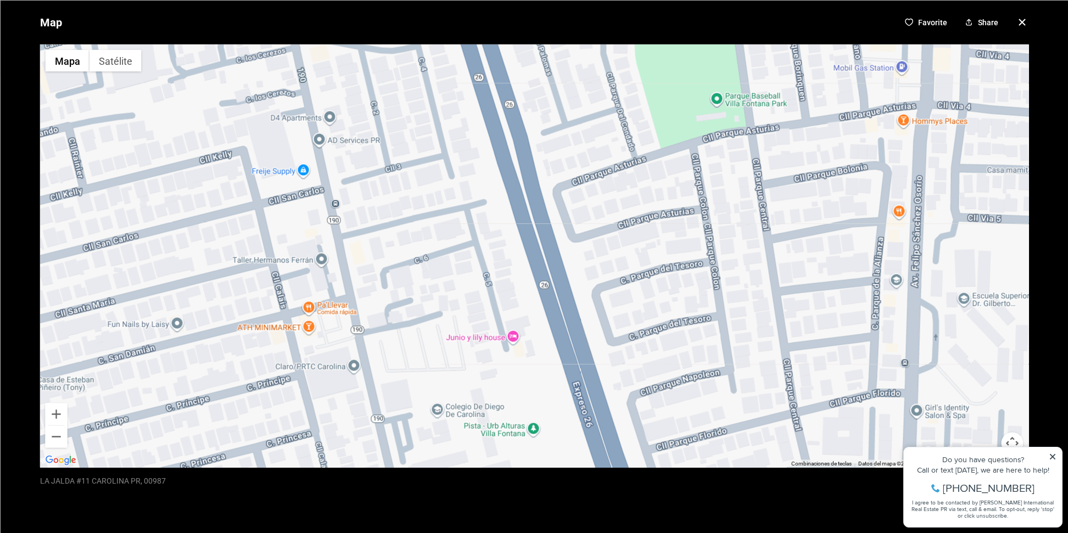
drag, startPoint x: 415, startPoint y: 249, endPoint x: 452, endPoint y: 469, distance: 222.8
click at [452, 470] on div "Map Favorite Share ← Mover a la izquierda → Mover a la derecha ↑ Mover hacia ar…" at bounding box center [534, 266] width 1068 height 533
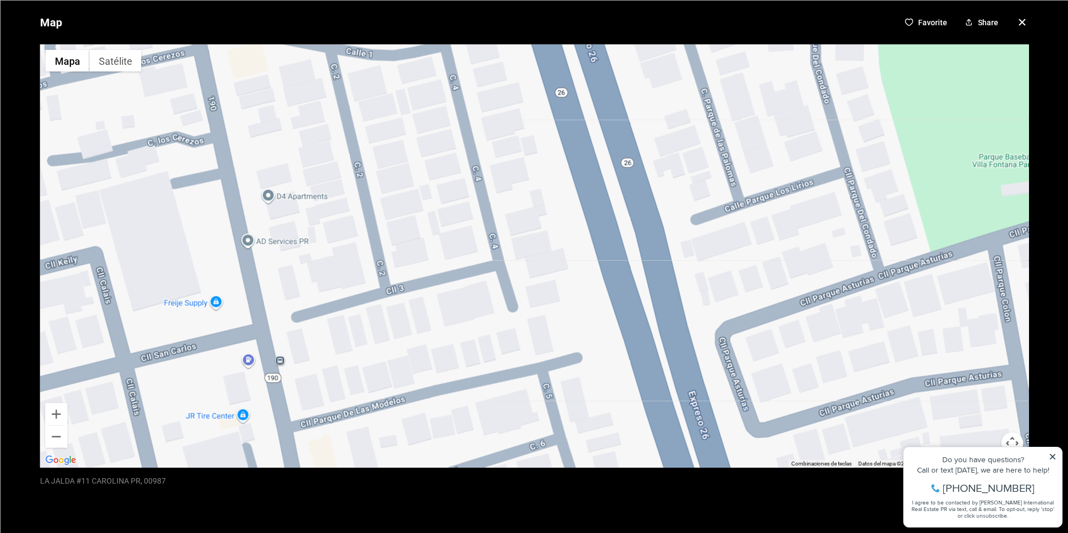
drag, startPoint x: 419, startPoint y: 249, endPoint x: 473, endPoint y: 485, distance: 242.7
click at [473, 485] on div "Map Favorite Share ← Mover a la izquierda → Mover a la derecha ↑ Mover hacia ar…" at bounding box center [534, 266] width 1068 height 533
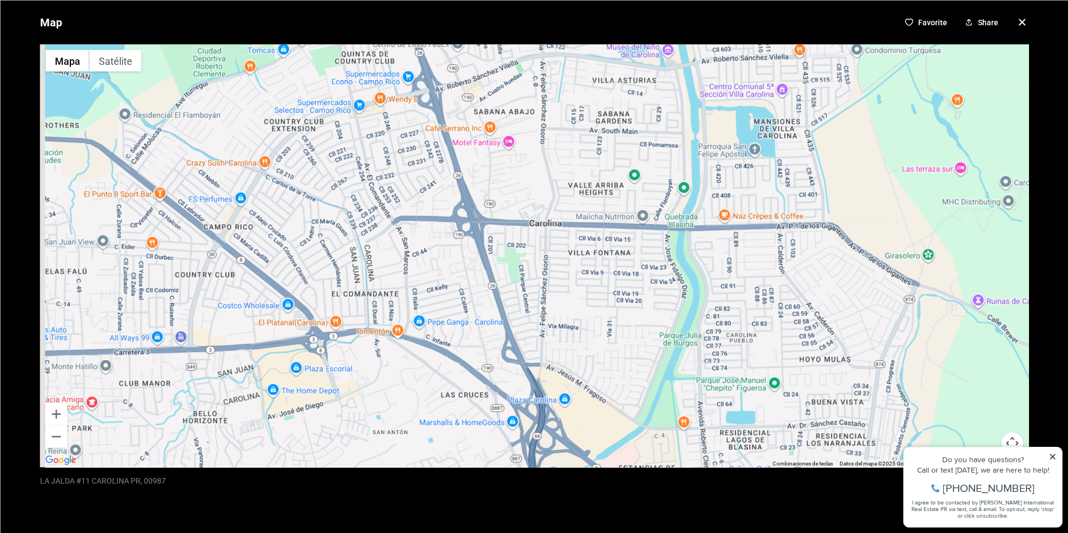
drag, startPoint x: 511, startPoint y: 389, endPoint x: 538, endPoint y: 351, distance: 46.0
click at [536, 351] on div at bounding box center [534, 255] width 989 height 423
click at [130, 61] on button "Satélite" at bounding box center [115, 60] width 52 height 22
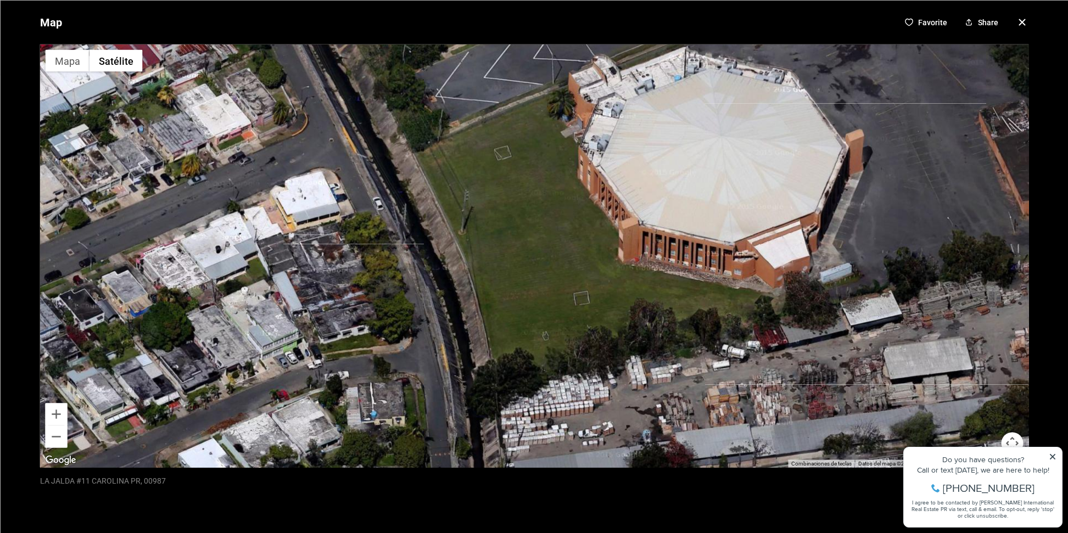
drag, startPoint x: 399, startPoint y: 287, endPoint x: 613, endPoint y: 280, distance: 213.7
click at [613, 280] on div at bounding box center [534, 255] width 989 height 423
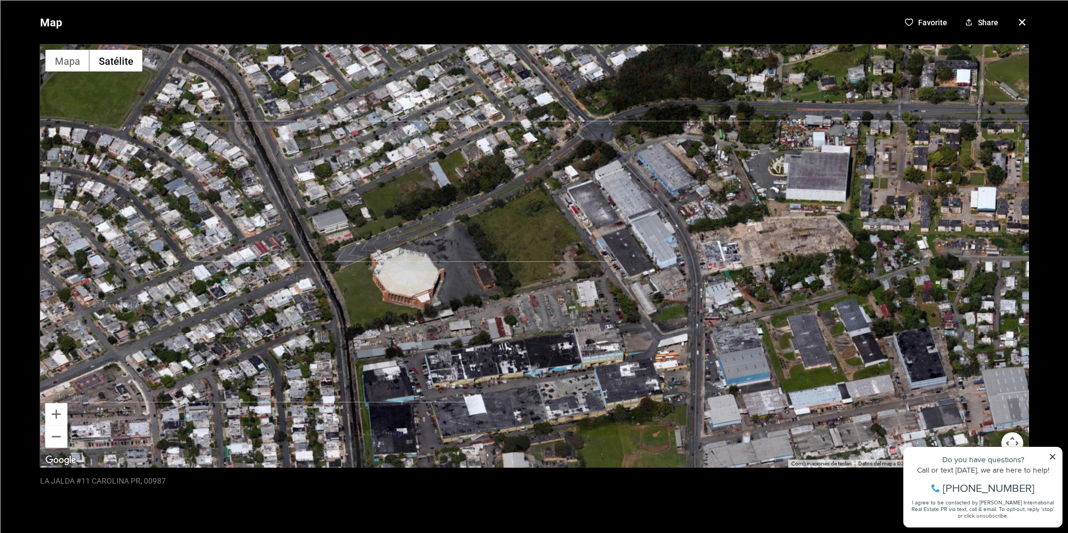
drag, startPoint x: 700, startPoint y: 244, endPoint x: 478, endPoint y: 272, distance: 224.2
click at [478, 269] on div at bounding box center [534, 255] width 989 height 423
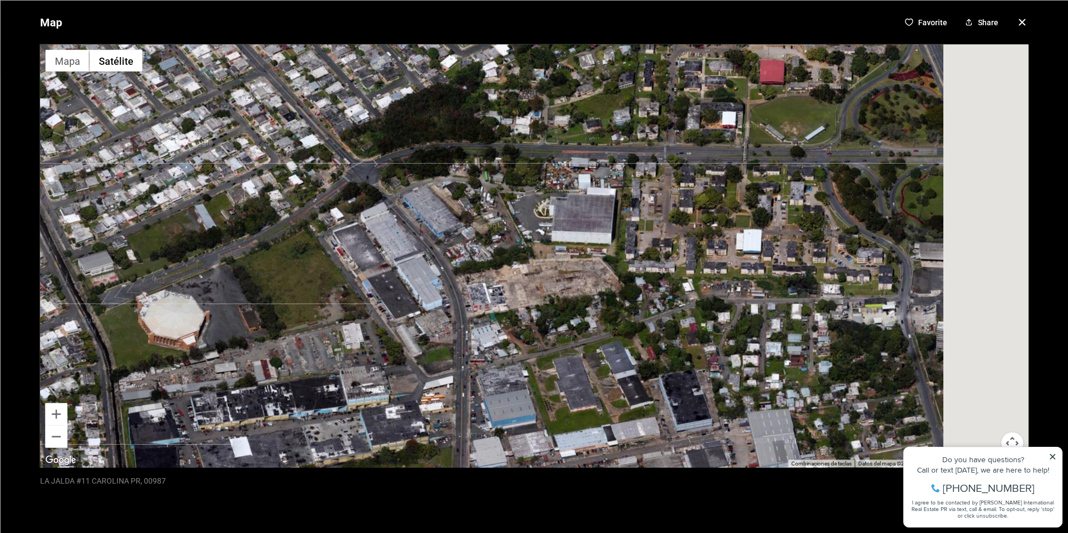
drag, startPoint x: 650, startPoint y: 300, endPoint x: 378, endPoint y: 326, distance: 272.5
click at [363, 321] on div at bounding box center [534, 255] width 989 height 423
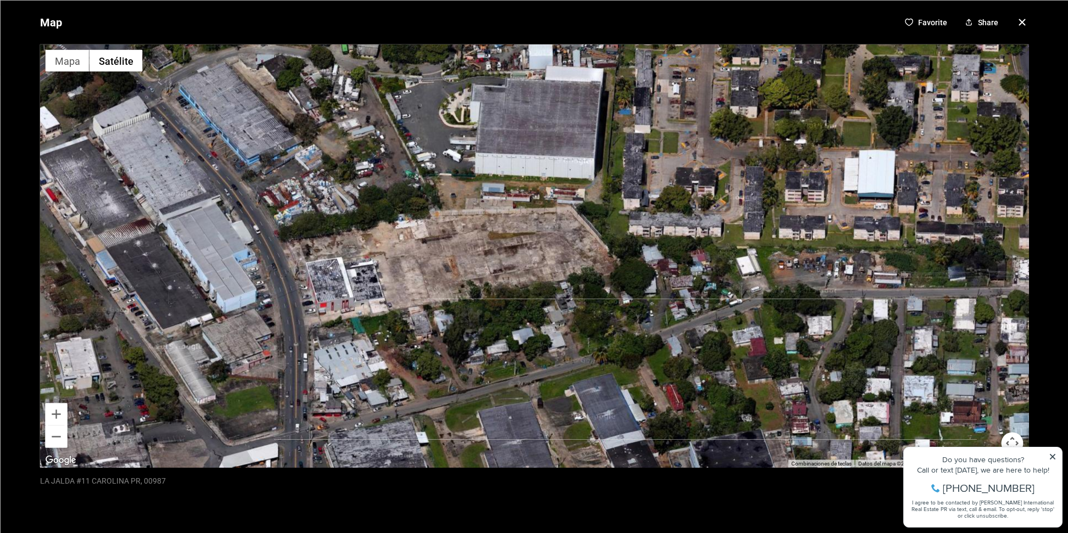
drag, startPoint x: 396, startPoint y: 367, endPoint x: 643, endPoint y: 368, distance: 247.1
click at [643, 368] on div at bounding box center [534, 255] width 989 height 423
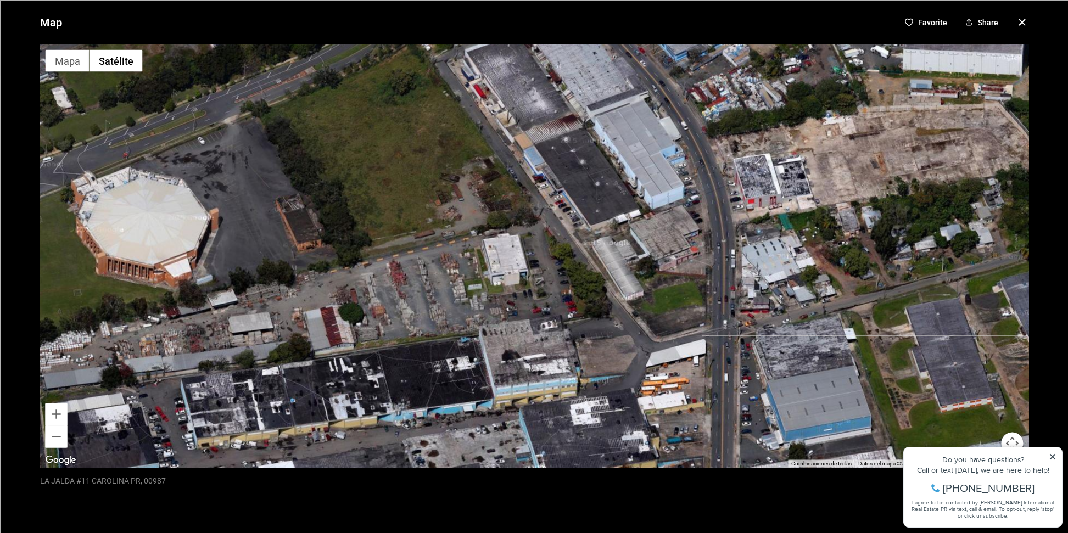
drag, startPoint x: 539, startPoint y: 394, endPoint x: 679, endPoint y: 286, distance: 176.8
click at [679, 286] on div at bounding box center [534, 255] width 989 height 423
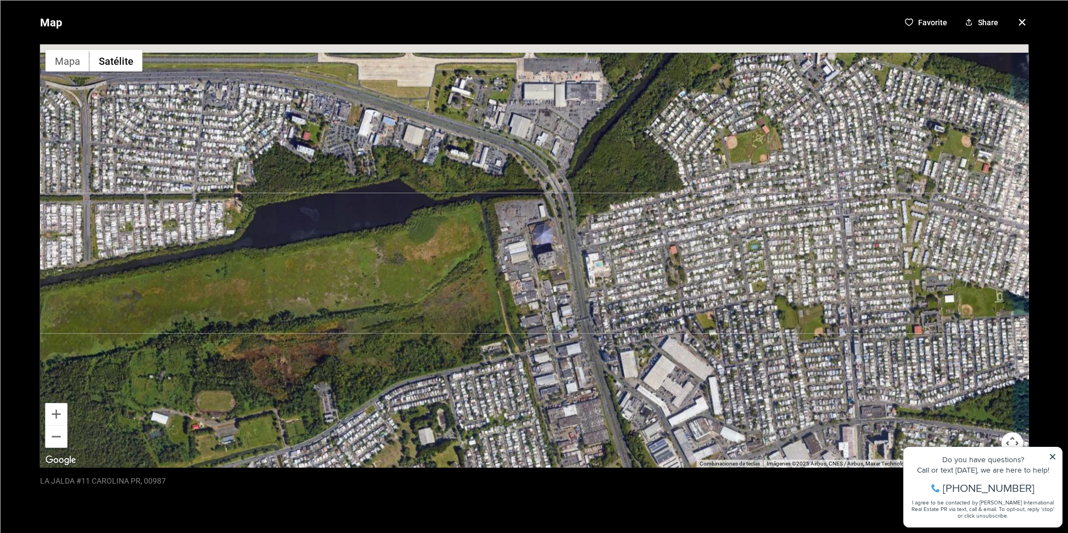
drag, startPoint x: 692, startPoint y: 286, endPoint x: 724, endPoint y: 502, distance: 218.7
click at [724, 502] on div "Map Favorite Share ← Mover a la izquierda → Mover a la derecha ↑ Mover hacia ar…" at bounding box center [534, 266] width 1068 height 533
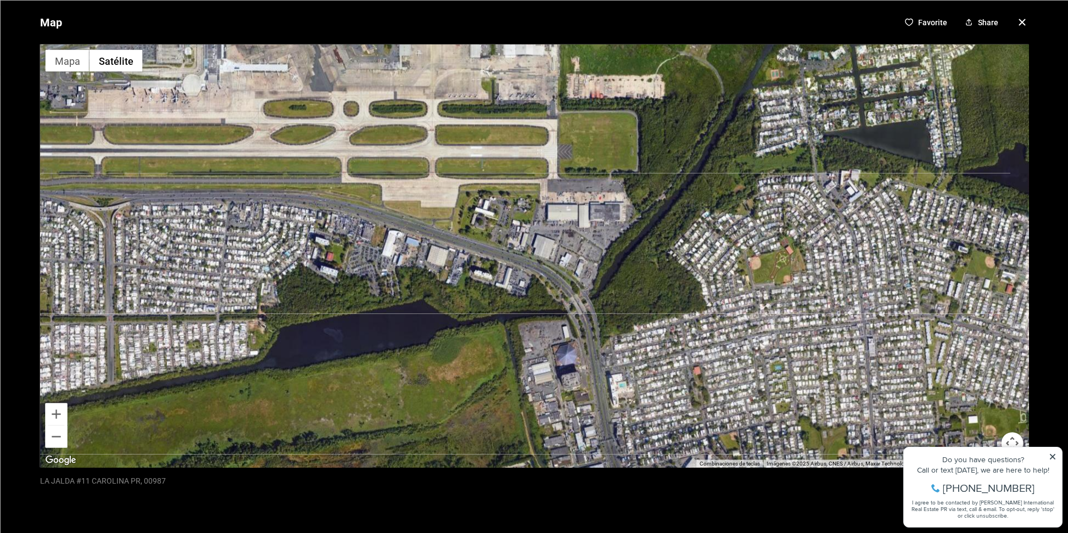
drag, startPoint x: 691, startPoint y: 438, endPoint x: 695, endPoint y: 429, distance: 10.1
click at [708, 495] on div "Map Favorite Share ← Mover a la izquierda → Mover a la derecha ↑ Mover hacia ar…" at bounding box center [534, 266] width 1068 height 533
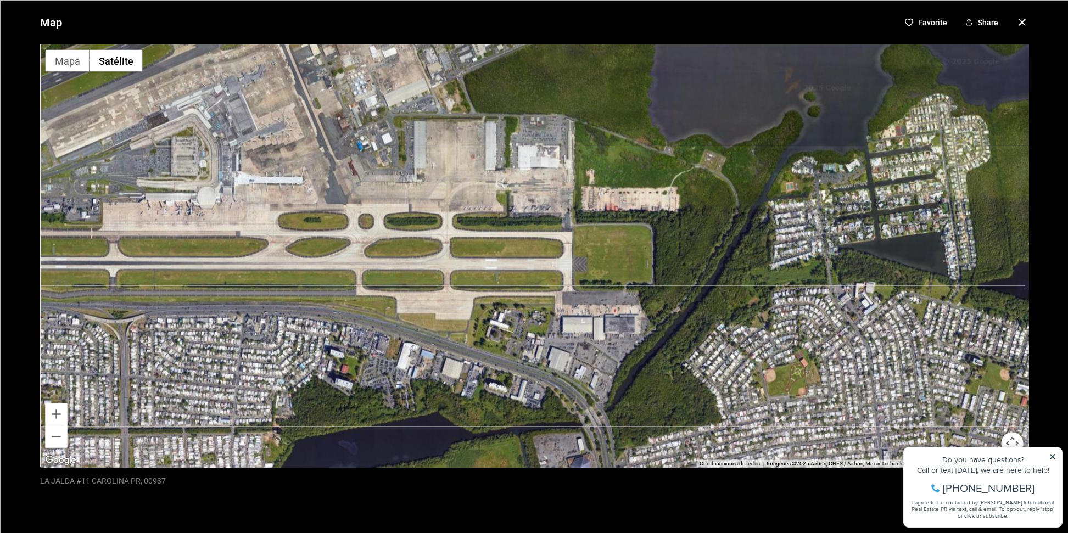
drag, startPoint x: 669, startPoint y: 390, endPoint x: 682, endPoint y: 475, distance: 85.5
click at [682, 476] on div "Map Favorite Share ← Mover a la izquierda → Mover a la derecha ↑ Mover hacia ar…" at bounding box center [534, 266] width 1068 height 533
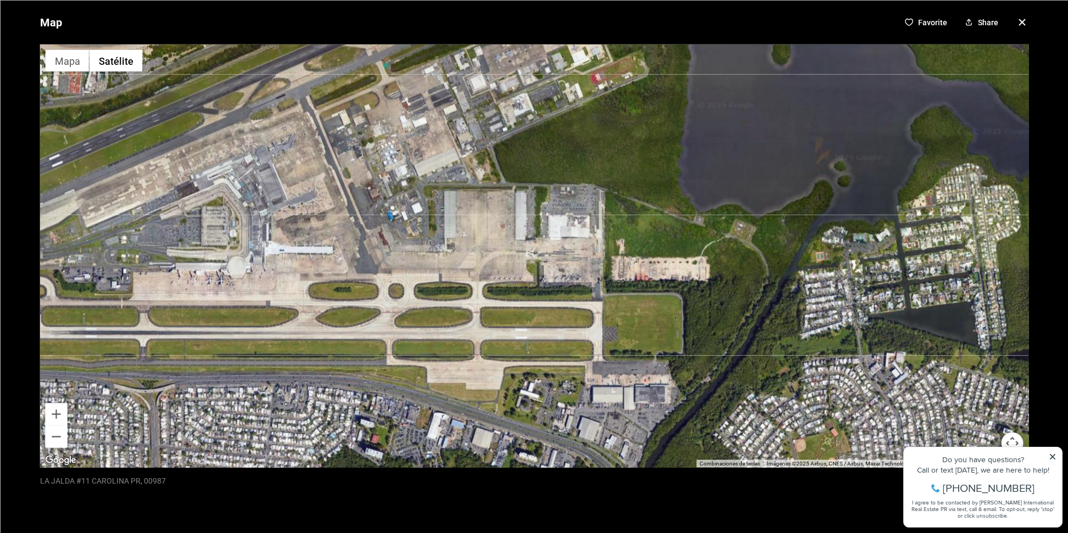
drag, startPoint x: 648, startPoint y: 404, endPoint x: 684, endPoint y: 479, distance: 83.0
click at [684, 479] on div "Map Favorite Share ← Mover a la izquierda → Mover a la derecha ↑ Mover hacia ar…" at bounding box center [534, 266] width 1068 height 533
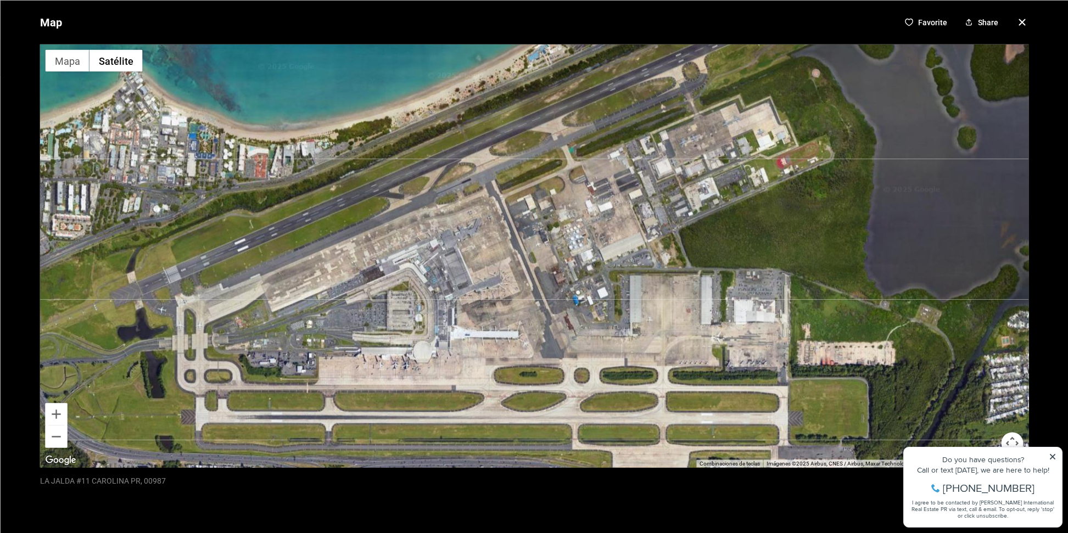
drag, startPoint x: 679, startPoint y: 440, endPoint x: 702, endPoint y: 454, distance: 26.7
click at [702, 454] on div at bounding box center [534, 255] width 989 height 423
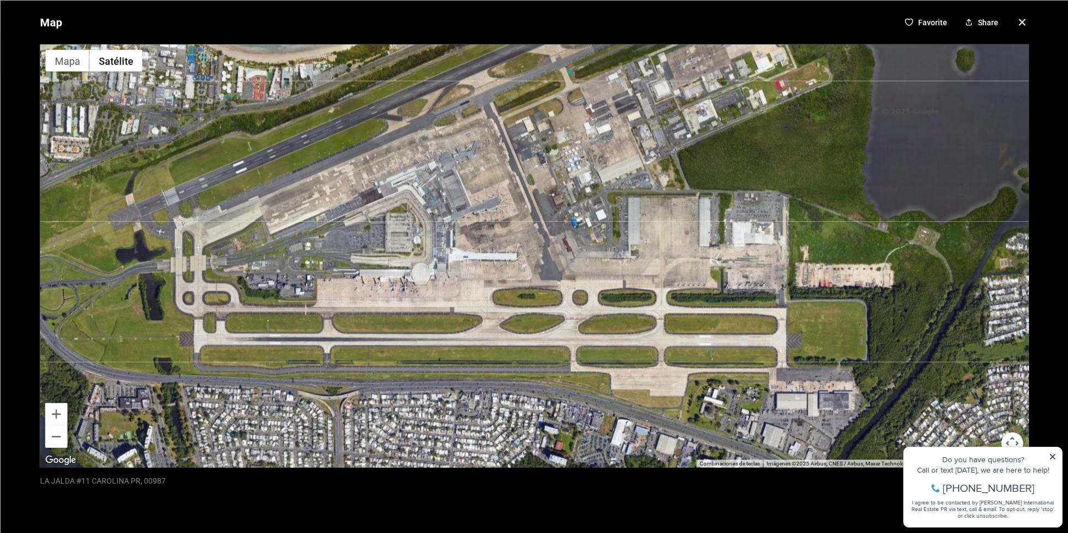
drag, startPoint x: 690, startPoint y: 359, endPoint x: 684, endPoint y: 244, distance: 114.9
click at [681, 244] on div at bounding box center [534, 255] width 989 height 423
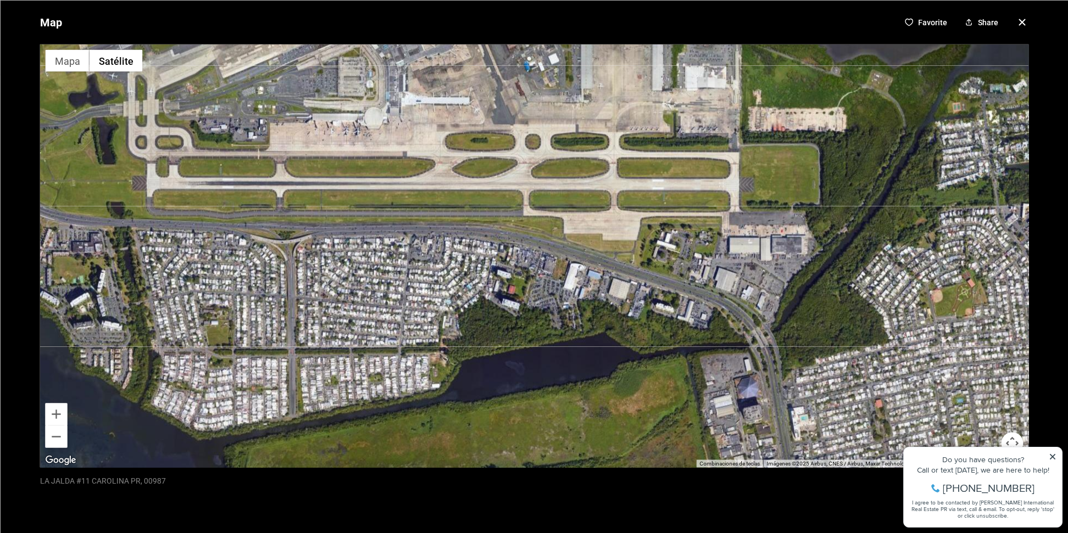
drag, startPoint x: 746, startPoint y: 436, endPoint x: 711, endPoint y: 337, distance: 105.4
click at [711, 337] on div at bounding box center [534, 255] width 989 height 423
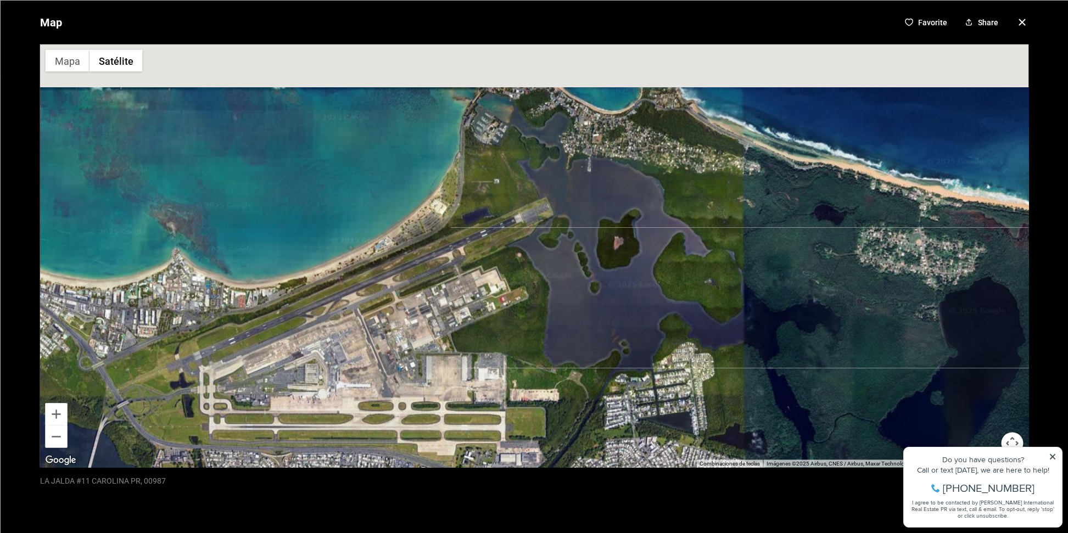
drag, startPoint x: 478, startPoint y: 258, endPoint x: 462, endPoint y: 502, distance: 245.4
click at [462, 502] on div "Map Favorite Share ← Mover a la izquierda → Mover a la derecha ↑ Mover hacia ar…" at bounding box center [534, 266] width 1068 height 533
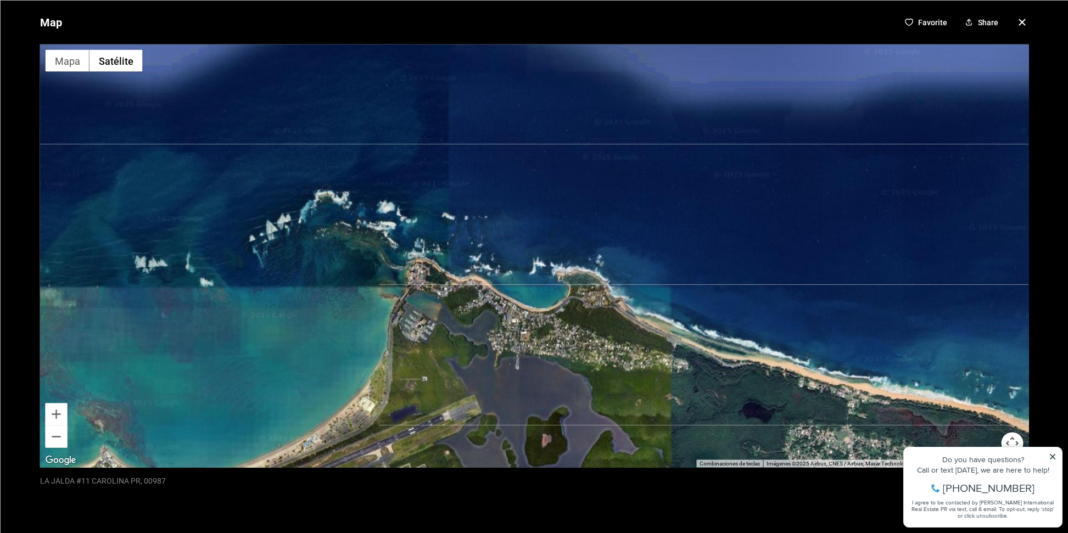
drag, startPoint x: 523, startPoint y: 325, endPoint x: 455, endPoint y: 502, distance: 190.2
click at [455, 502] on div "Map Favorite Share ← Mover a la izquierda → Mover a la derecha ↑ Mover hacia ar…" at bounding box center [534, 266] width 1068 height 533
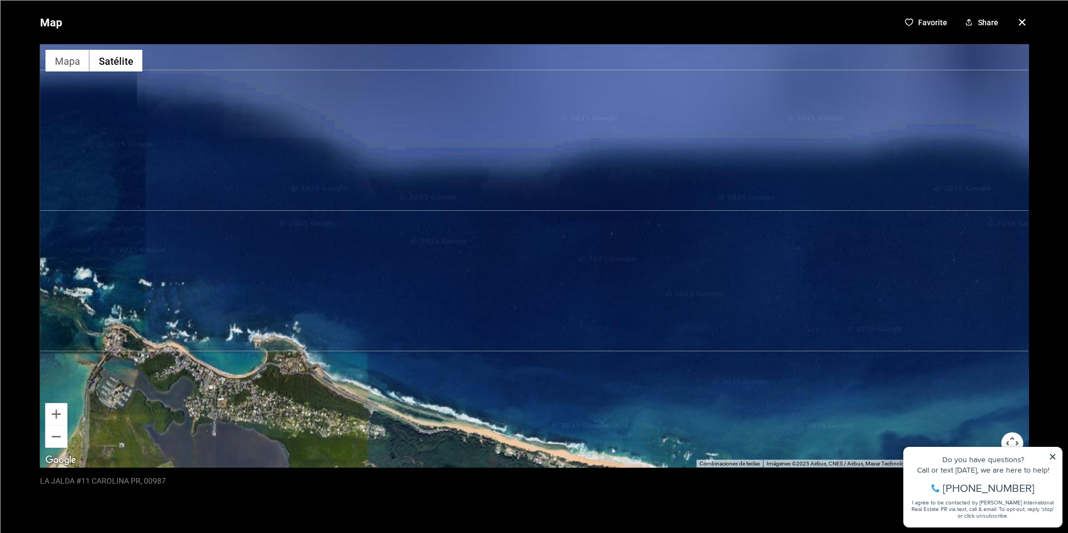
drag, startPoint x: 604, startPoint y: 379, endPoint x: 287, endPoint y: 434, distance: 321.5
click at [287, 434] on div at bounding box center [534, 255] width 989 height 423
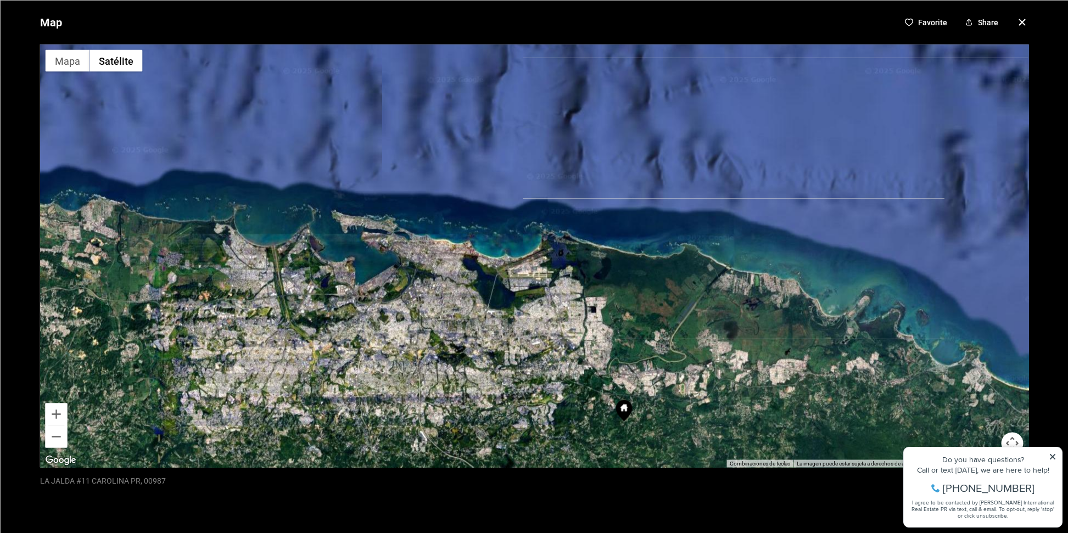
drag, startPoint x: 410, startPoint y: 388, endPoint x: 503, endPoint y: 270, distance: 150.2
click at [502, 270] on div at bounding box center [534, 255] width 989 height 423
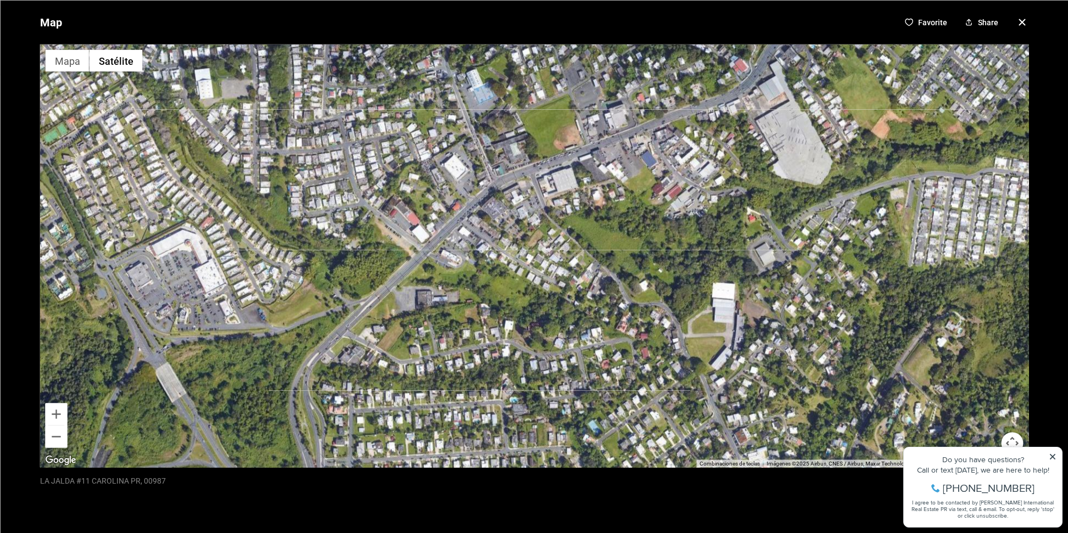
drag, startPoint x: 438, startPoint y: 253, endPoint x: 473, endPoint y: 463, distance: 213.2
click at [473, 463] on div at bounding box center [534, 255] width 989 height 423
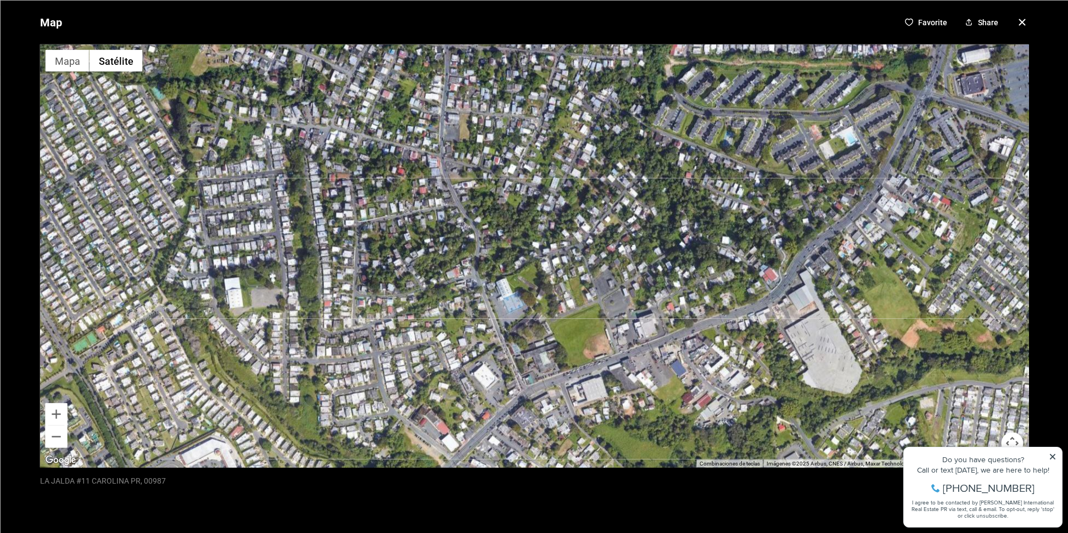
drag, startPoint x: 421, startPoint y: 301, endPoint x: 446, endPoint y: 478, distance: 178.1
click at [446, 478] on div "Map Favorite Share ← Mover a la izquierda → Mover a la derecha ↑ Mover hacia ar…" at bounding box center [534, 266] width 1068 height 533
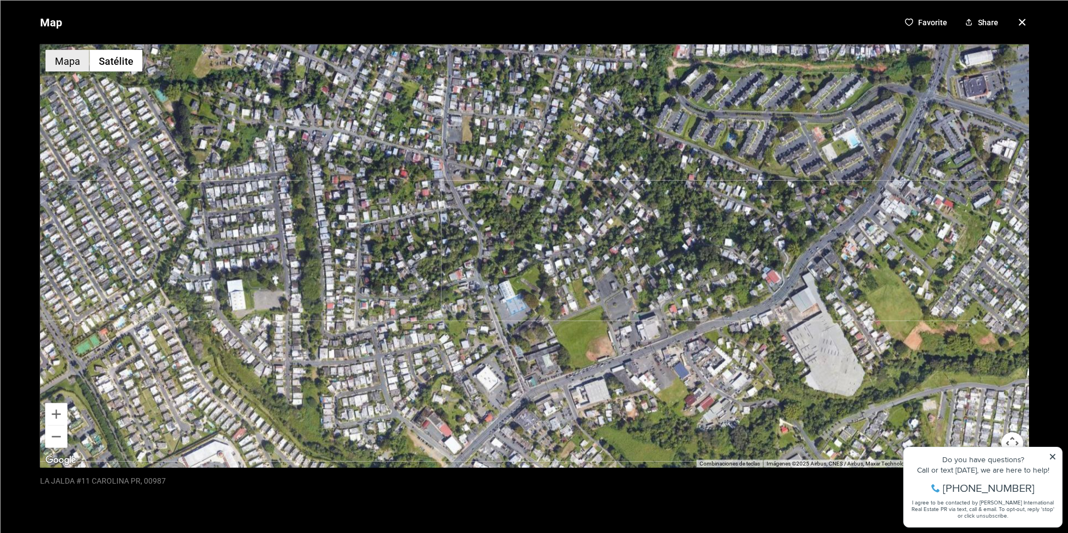
click at [61, 59] on button "Mapa" at bounding box center [67, 60] width 44 height 22
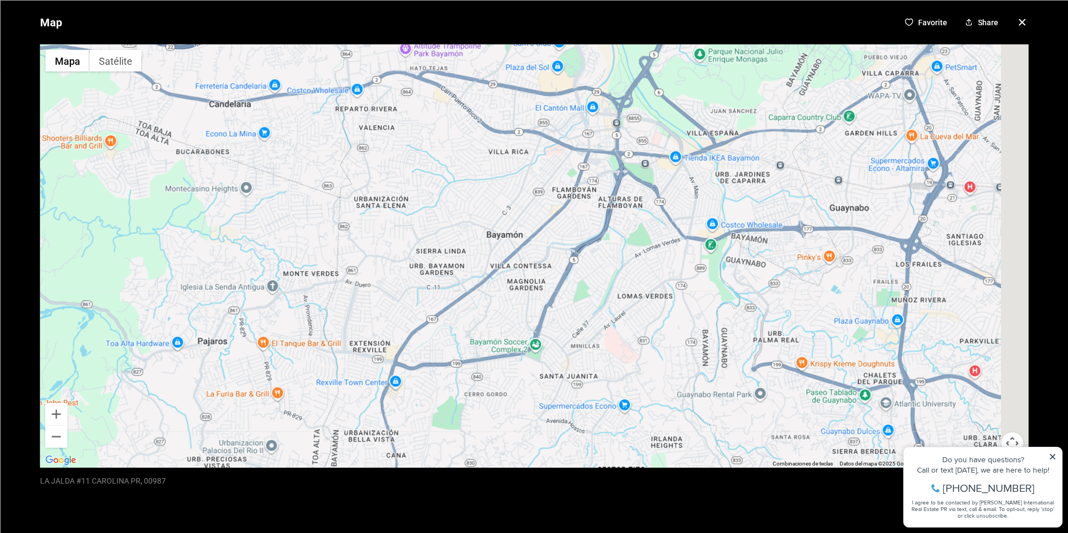
drag, startPoint x: 566, startPoint y: 243, endPoint x: 472, endPoint y: 423, distance: 203.6
click at [472, 423] on div at bounding box center [534, 255] width 989 height 423
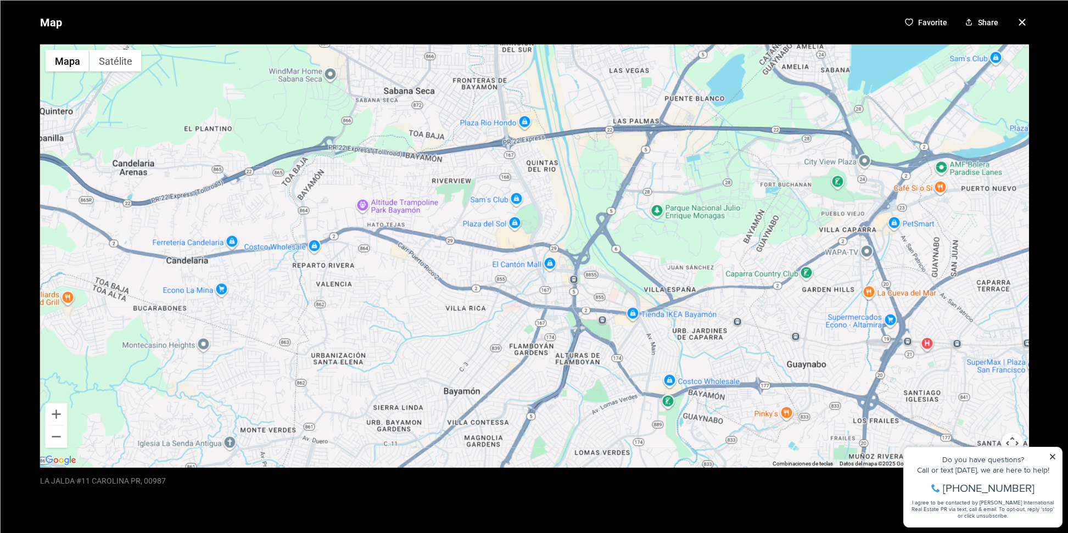
drag, startPoint x: 530, startPoint y: 333, endPoint x: 498, endPoint y: 468, distance: 138.9
click at [498, 468] on div "Map Favorite Share ← Mover a la izquierda → Mover a la derecha ↑ Mover hacia ar…" at bounding box center [534, 266] width 1068 height 533
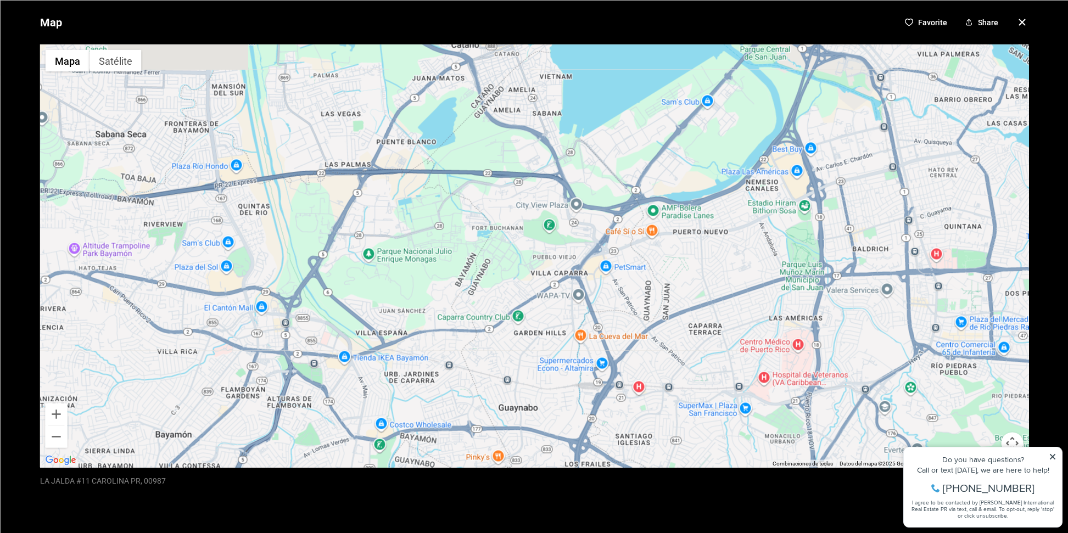
drag, startPoint x: 631, startPoint y: 284, endPoint x: 327, endPoint y: 324, distance: 306.7
click at [329, 323] on div at bounding box center [534, 255] width 989 height 423
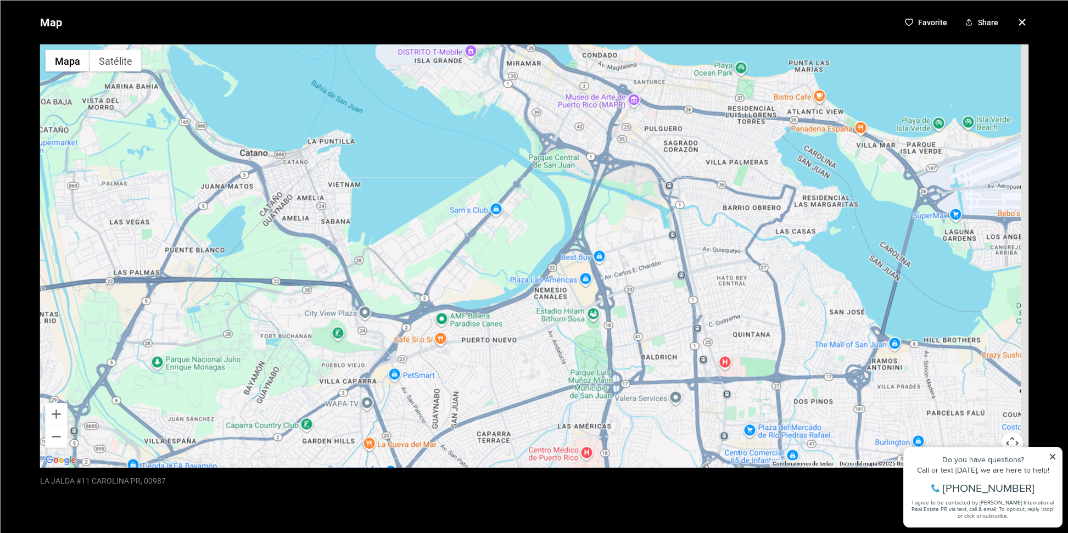
drag, startPoint x: 548, startPoint y: 328, endPoint x: 364, endPoint y: 442, distance: 216.5
click at [365, 441] on div at bounding box center [534, 255] width 989 height 423
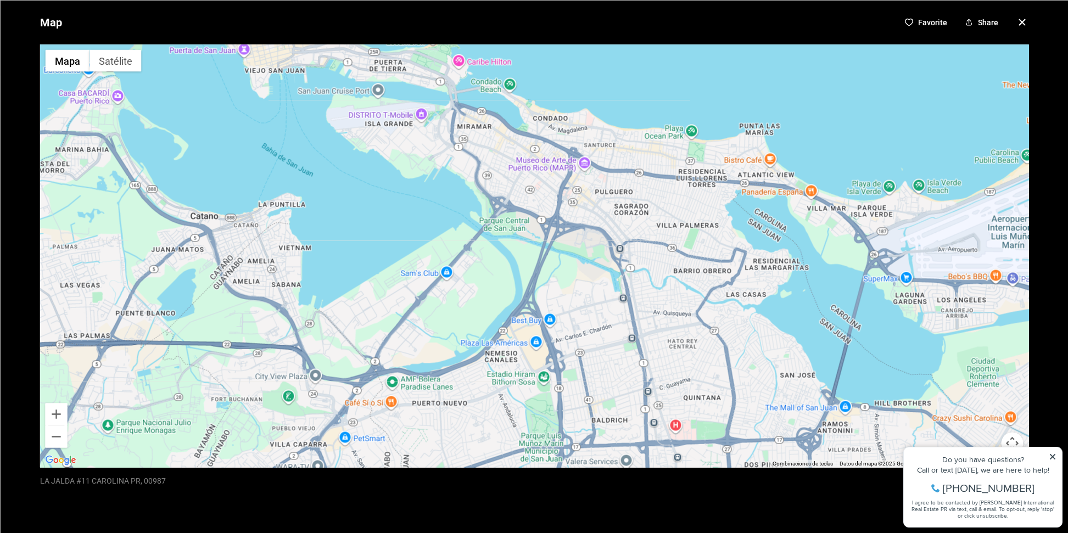
click at [575, 388] on div at bounding box center [534, 255] width 989 height 423
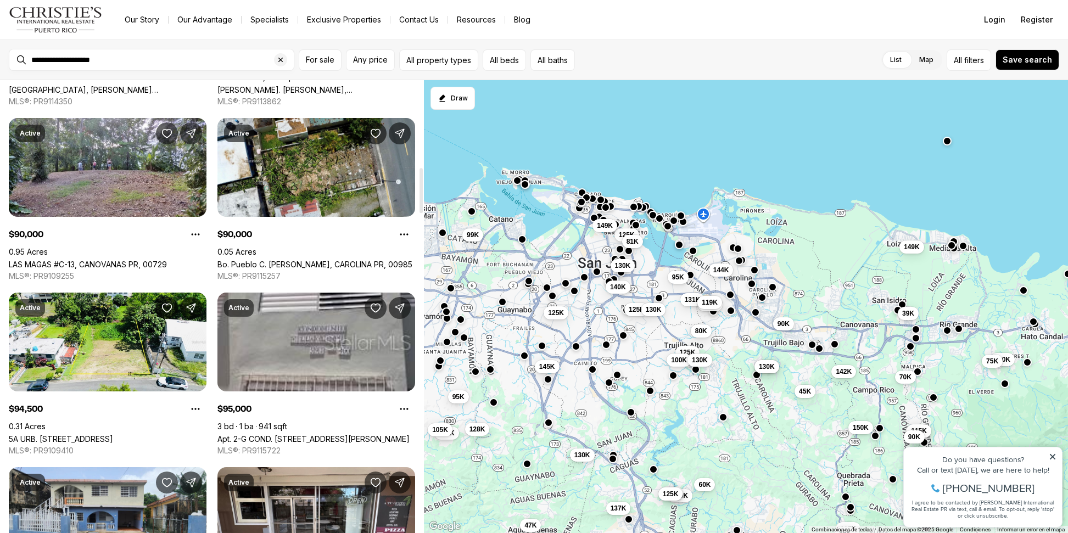
scroll to position [879, 0]
